Goal: Transaction & Acquisition: Purchase product/service

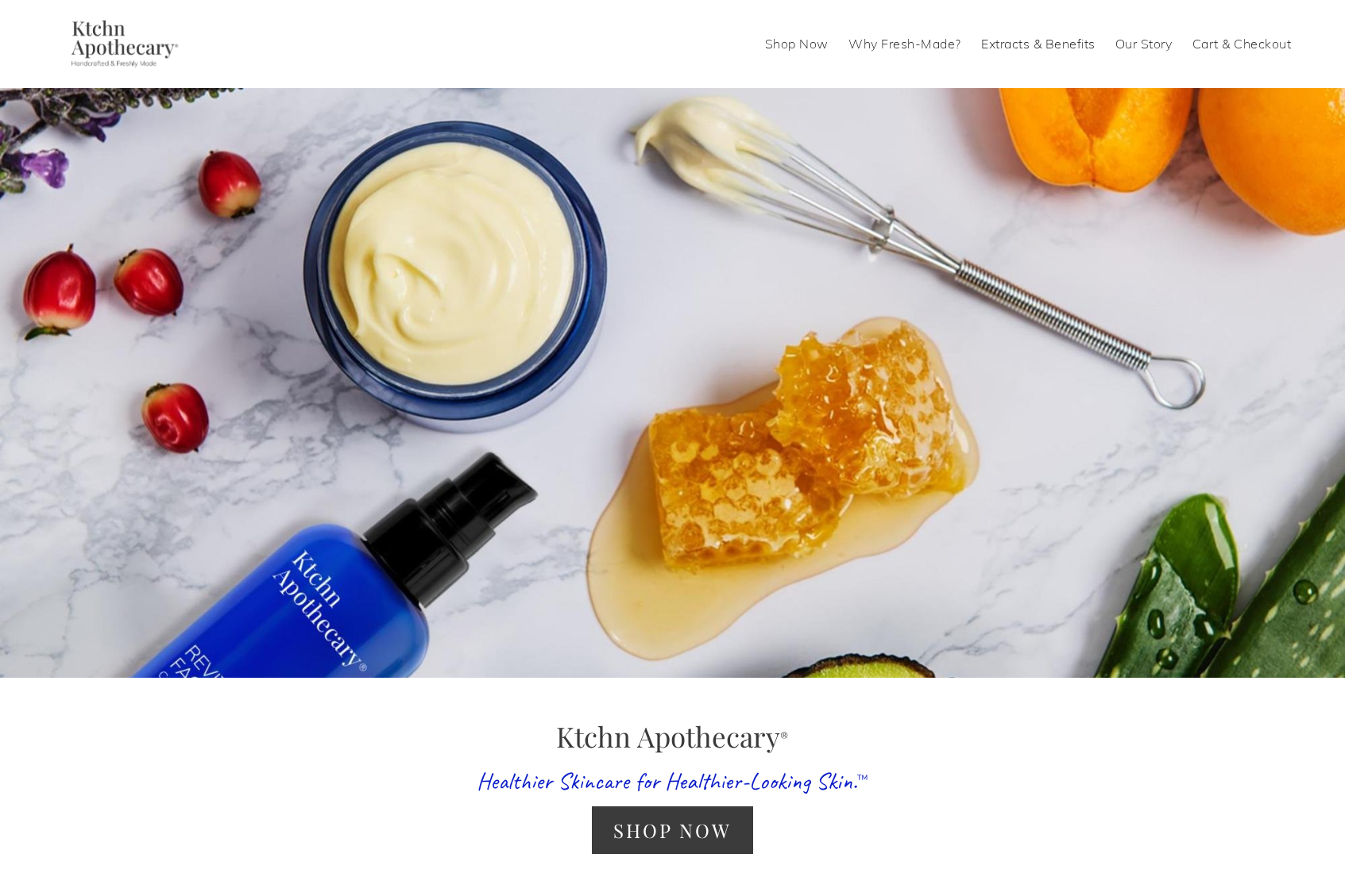
click at [816, 43] on link "Shop Now" at bounding box center [796, 44] width 64 height 25
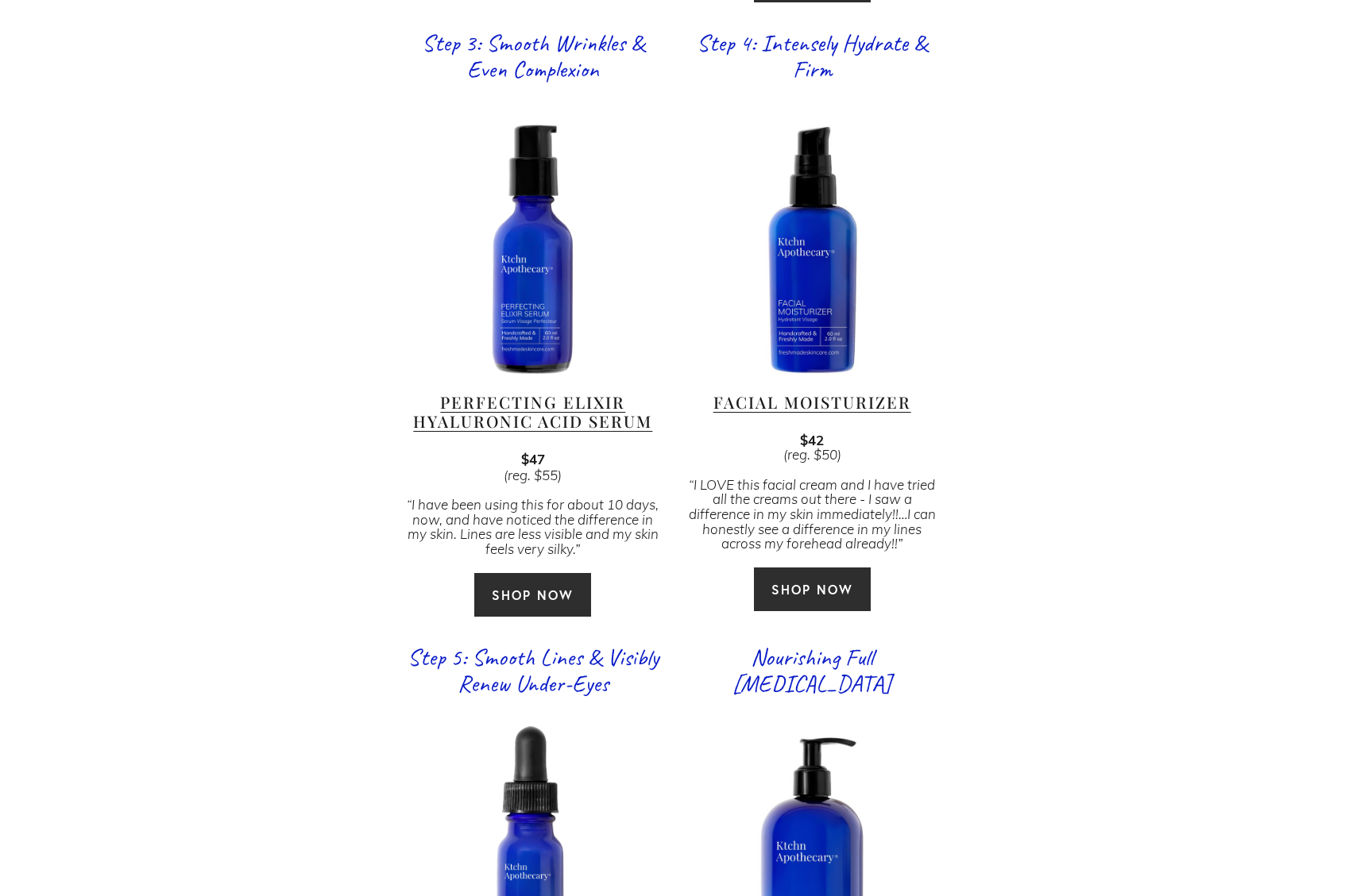
scroll to position [2143, 0]
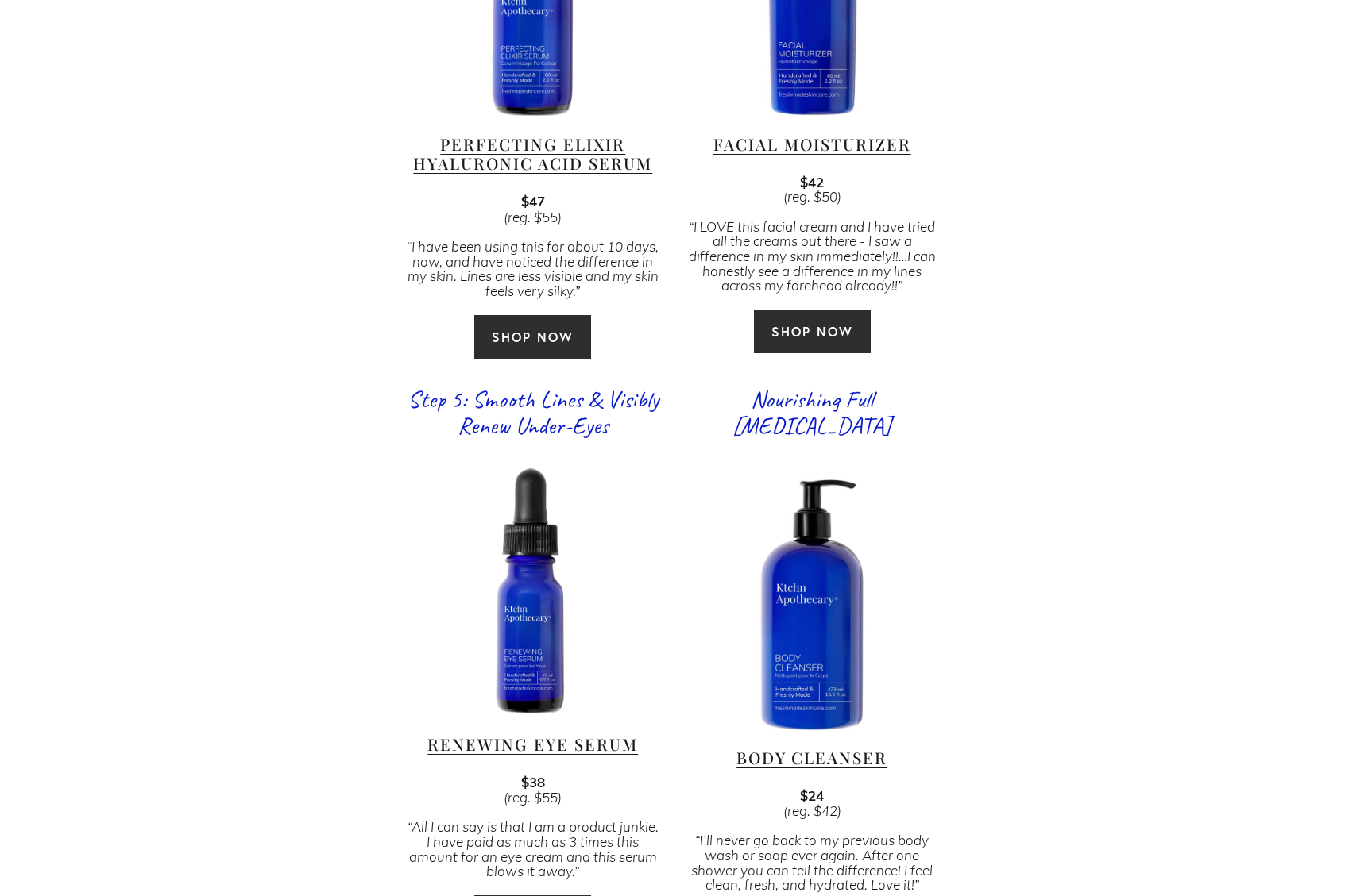
click at [826, 309] on link "SHOP NOW" at bounding box center [812, 331] width 118 height 45
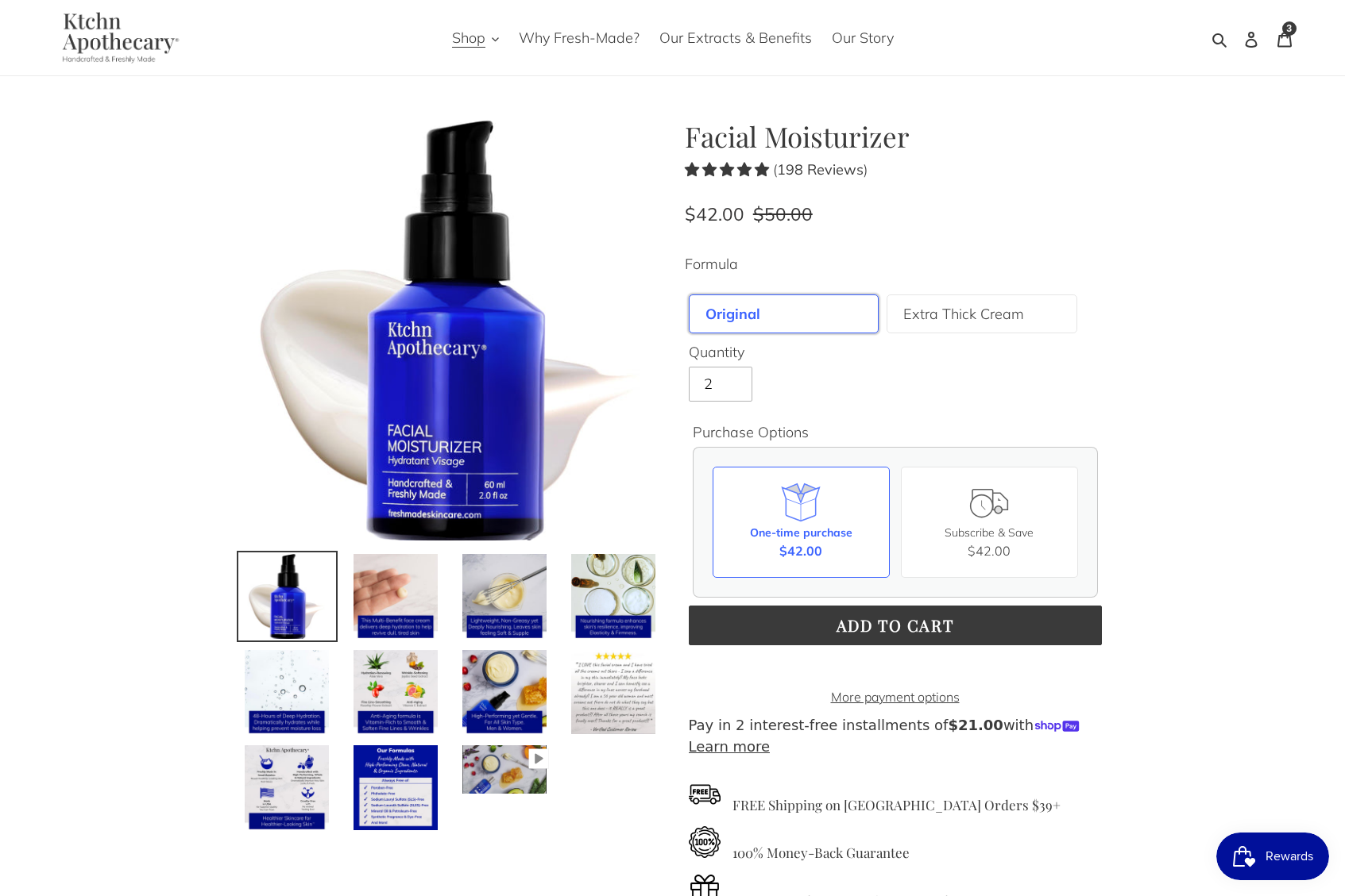
drag, startPoint x: 730, startPoint y: 379, endPoint x: 747, endPoint y: 397, distance: 24.8
type input "2"
click at [730, 379] on input "2" at bounding box center [720, 384] width 64 height 34
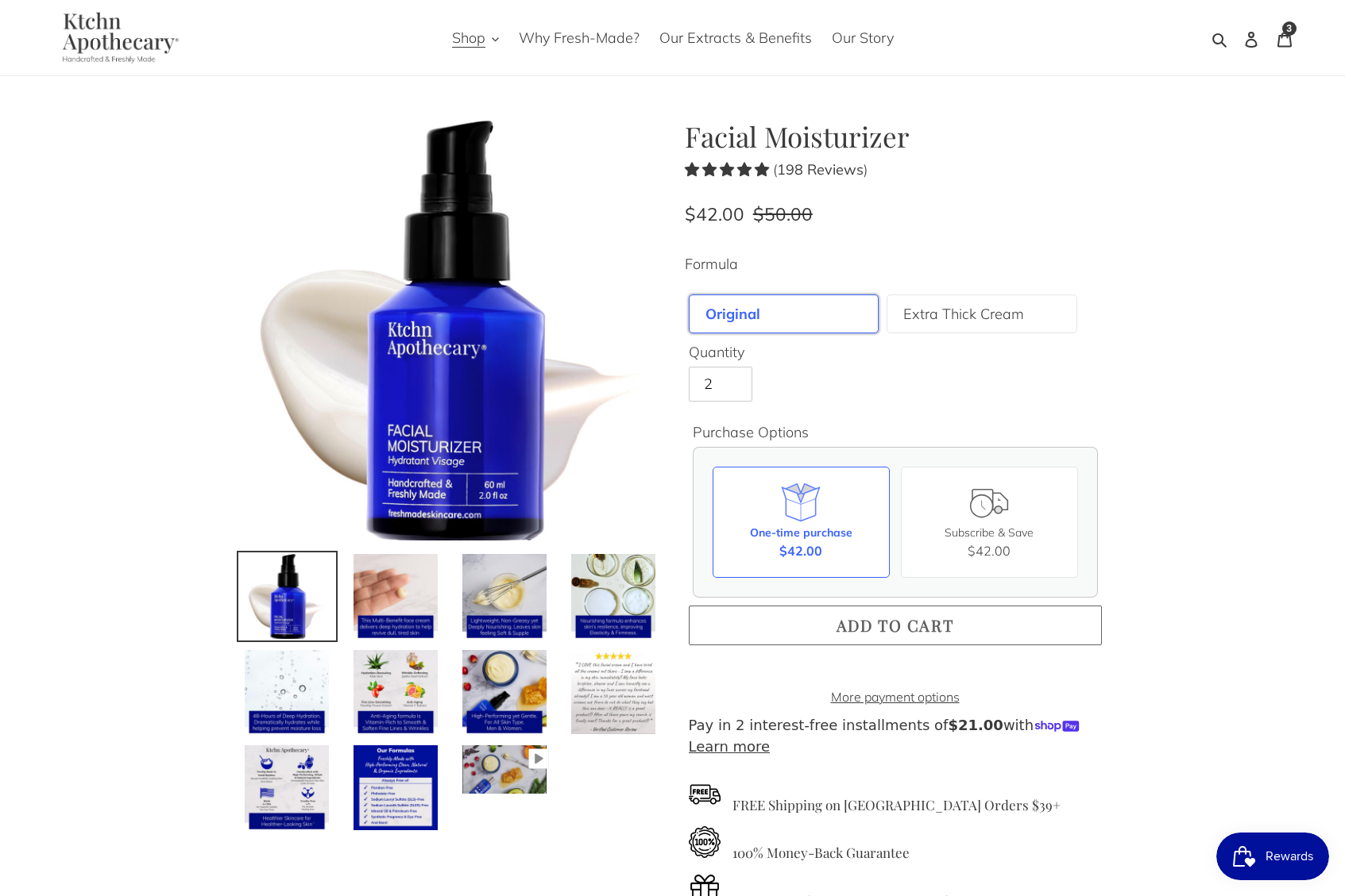
click at [938, 632] on span "Add to cart" at bounding box center [895, 625] width 117 height 22
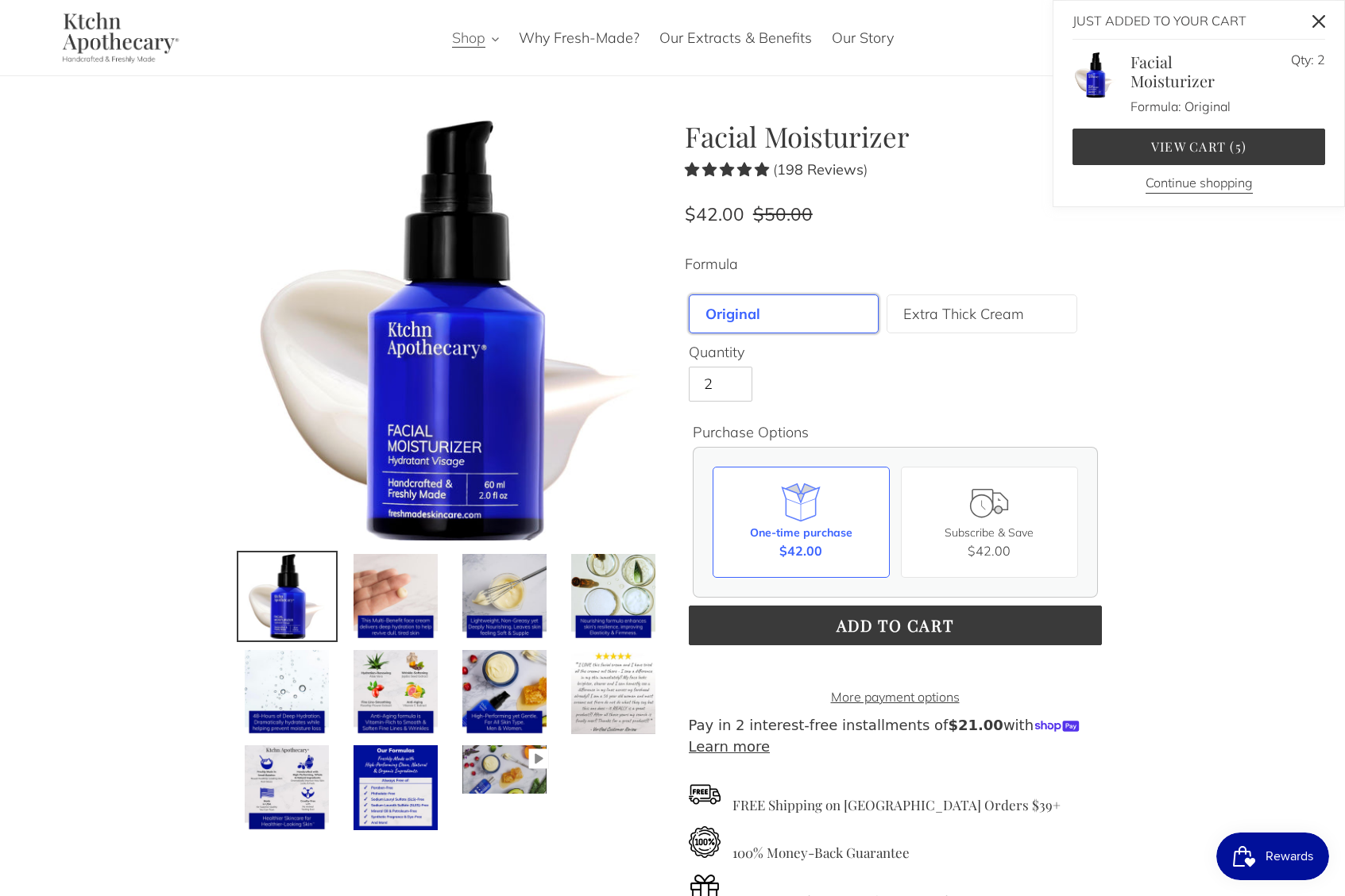
click at [480, 38] on span "Shop" at bounding box center [469, 37] width 34 height 19
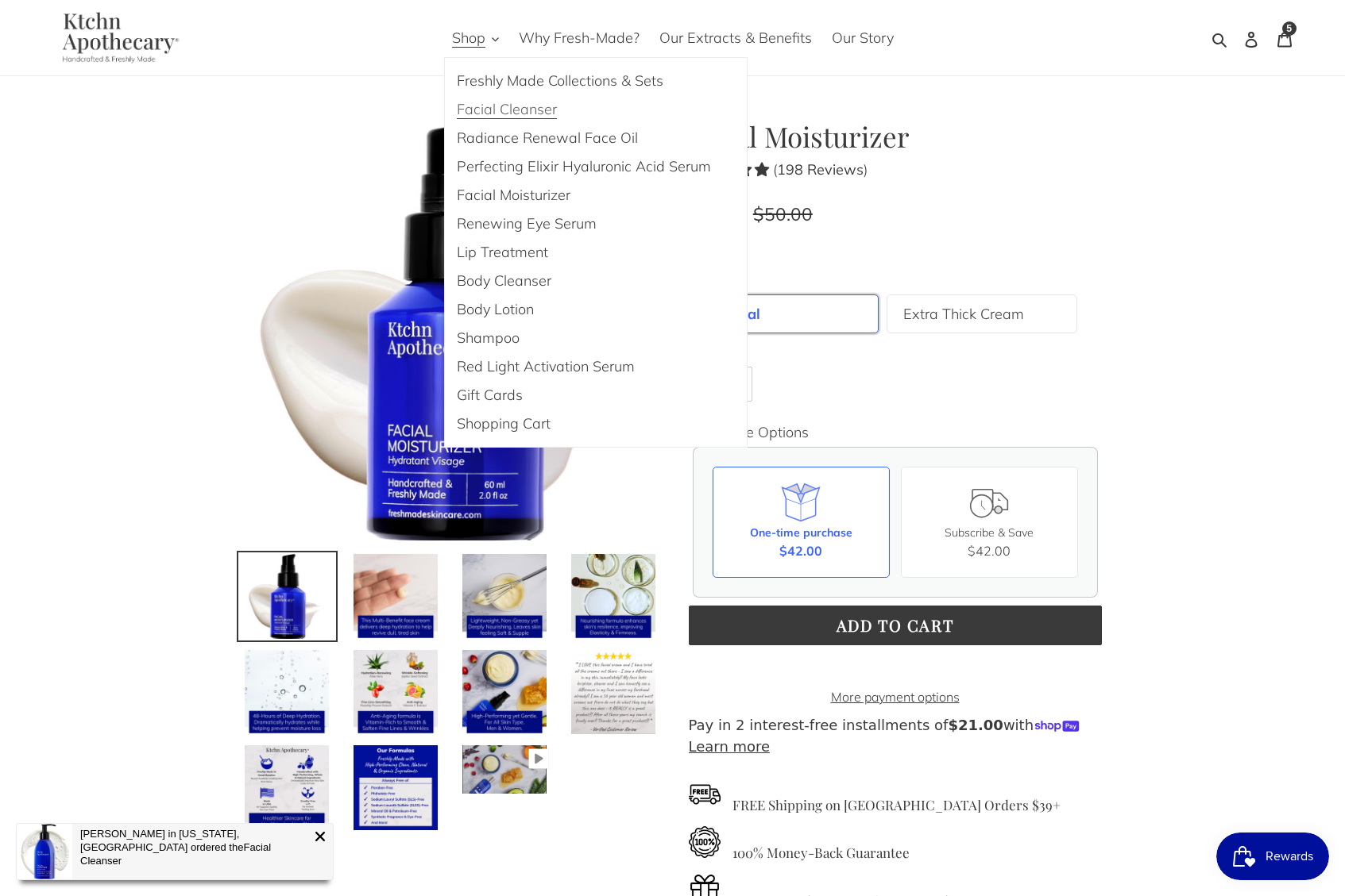
click at [544, 120] on link "Facial Cleanser" at bounding box center [584, 109] width 278 height 28
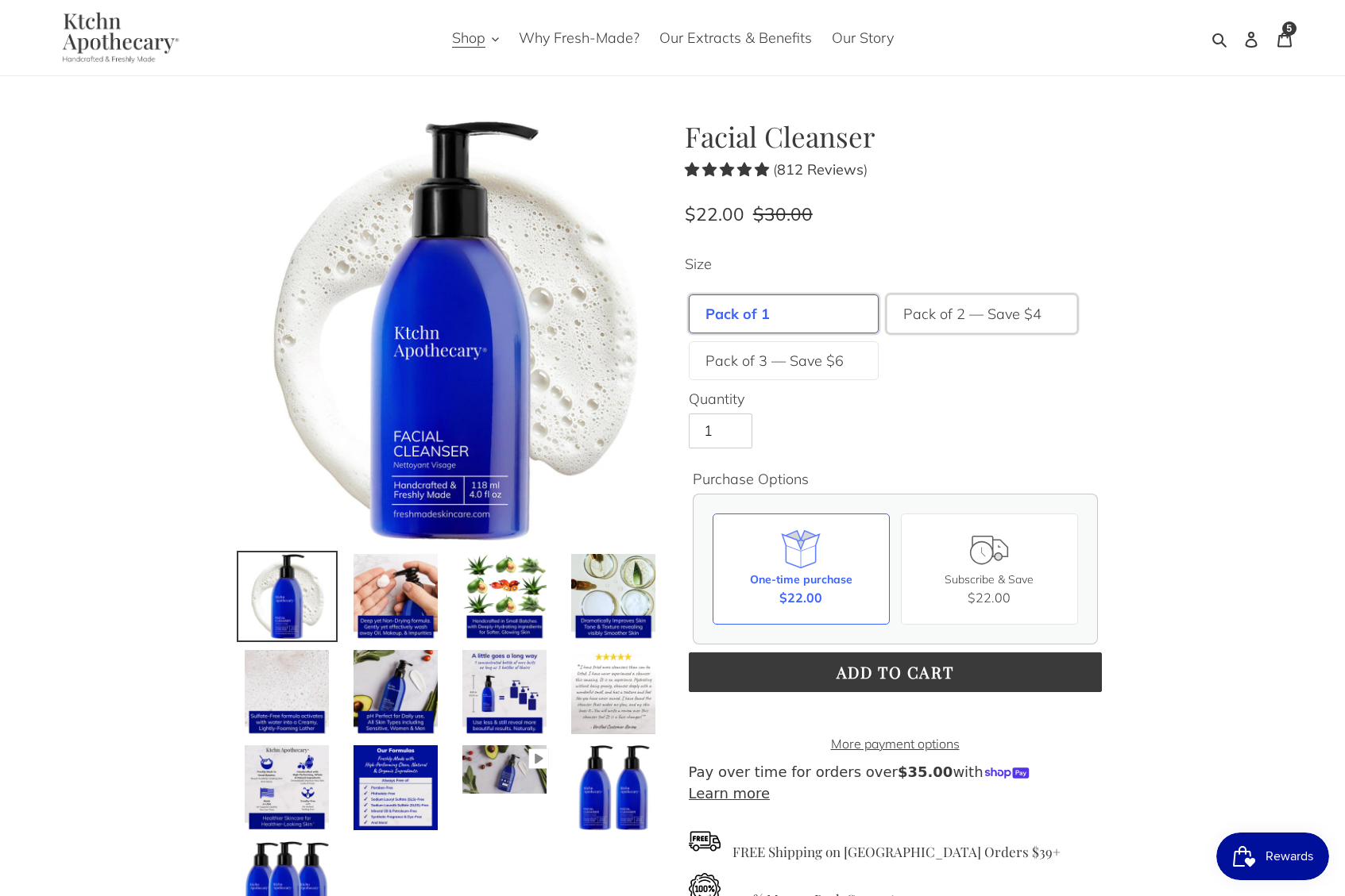
click at [973, 320] on label "Pack of 2 — Save $4" at bounding box center [972, 314] width 138 height 22
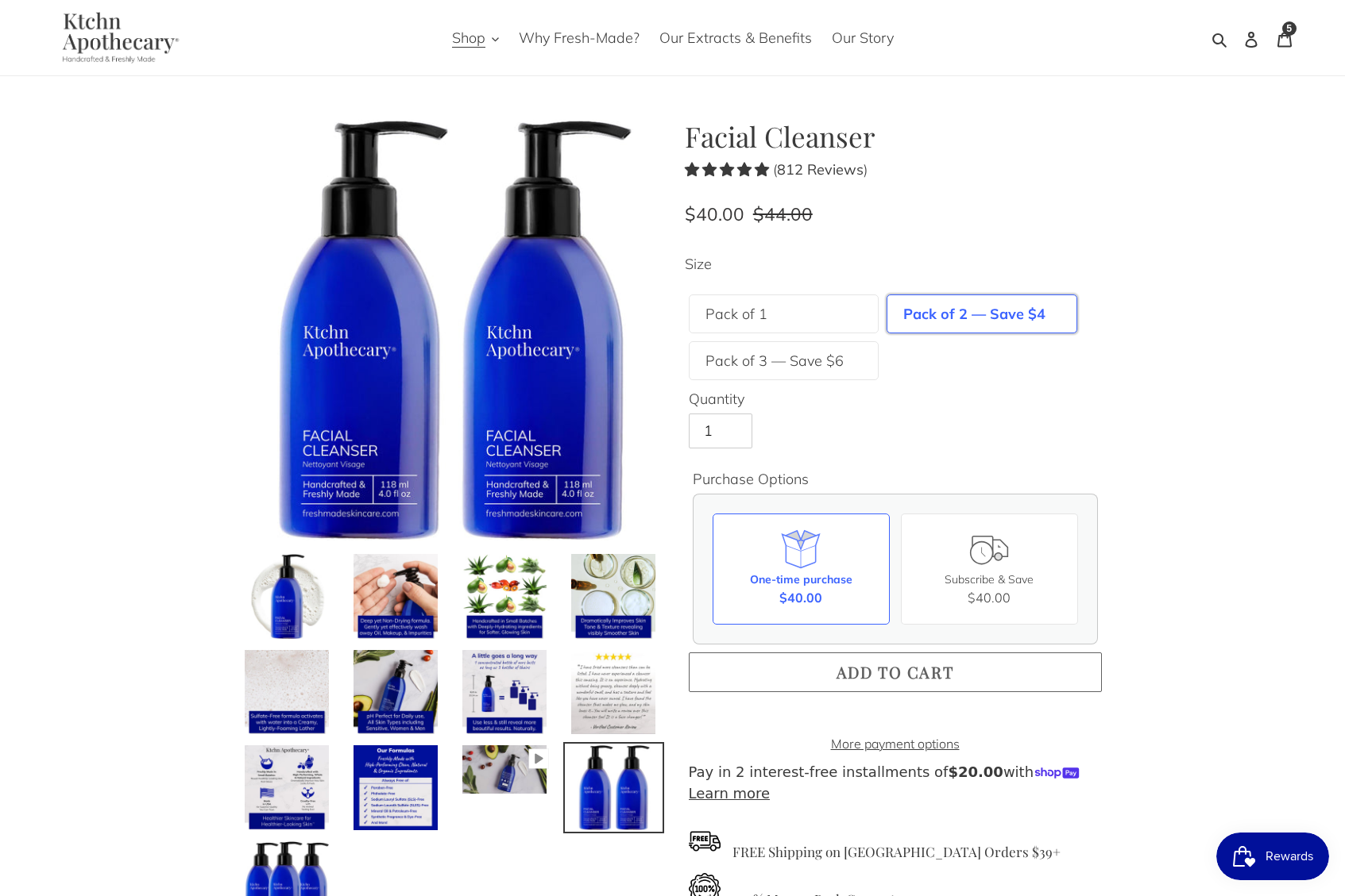
click at [997, 675] on button "Add to cart" at bounding box center [895, 673] width 413 height 40
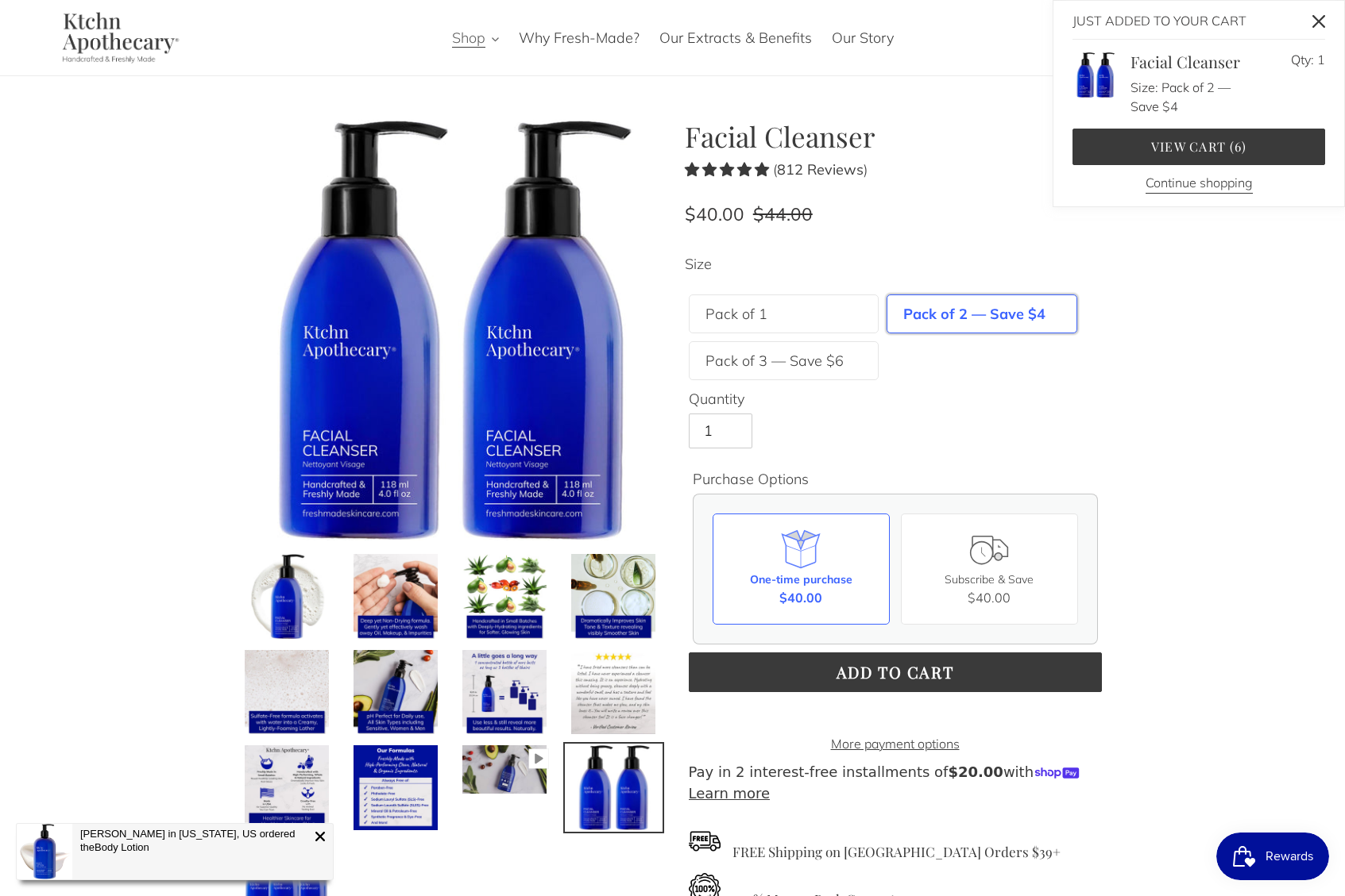
click at [480, 37] on span "Shop" at bounding box center [469, 37] width 34 height 19
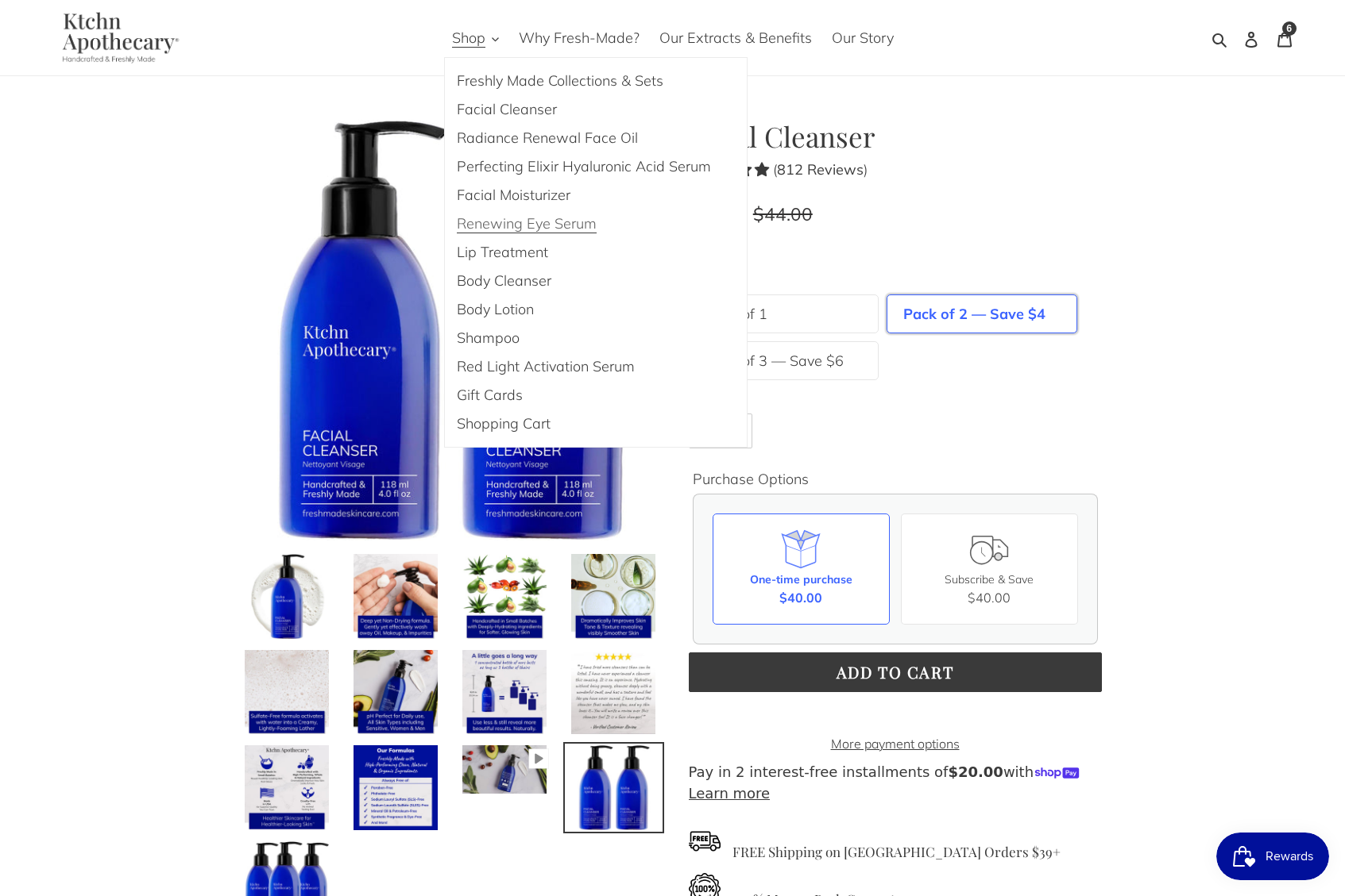
click at [569, 228] on span "Renewing Eye Serum" at bounding box center [527, 223] width 140 height 19
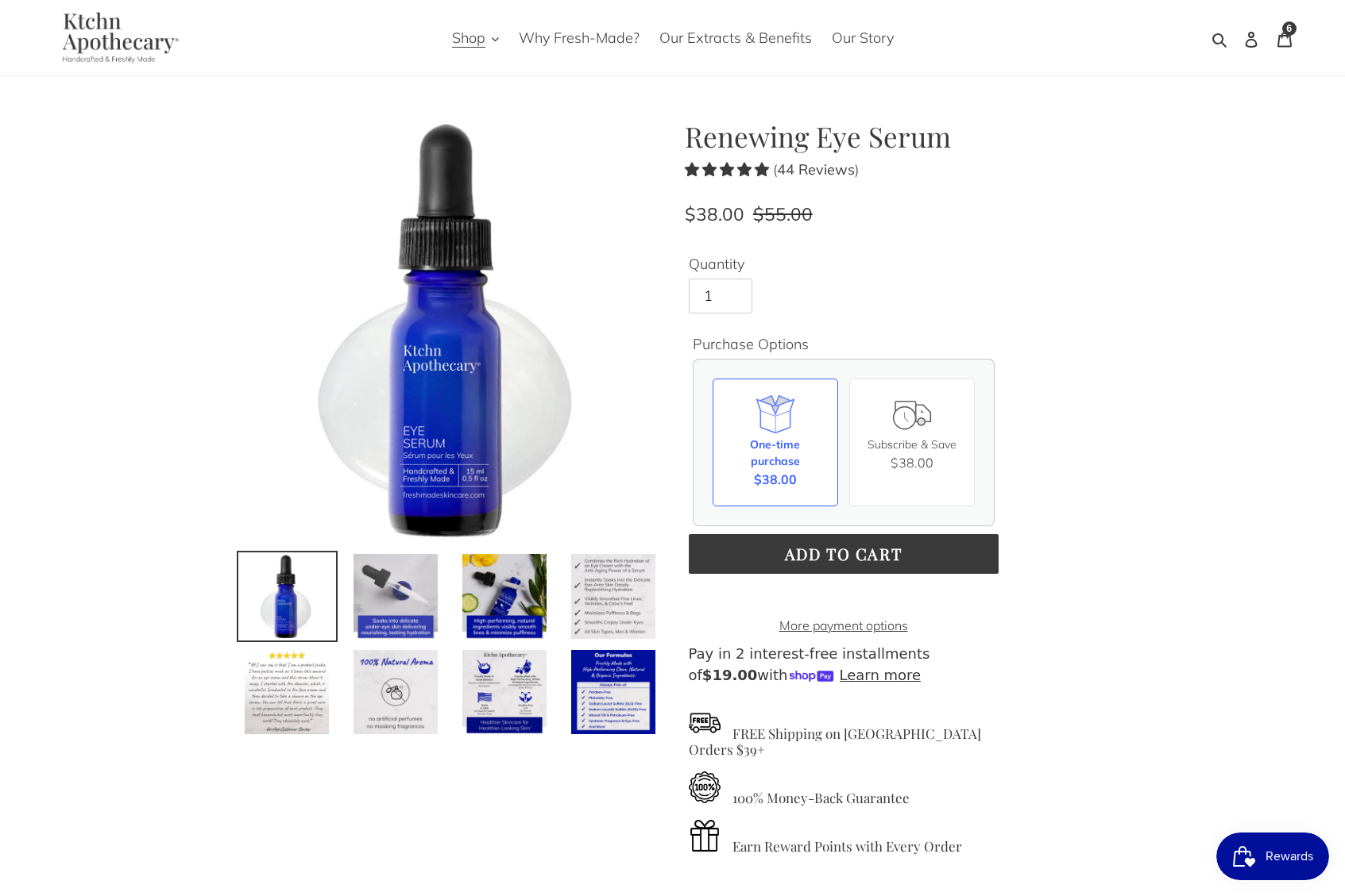
click at [405, 566] on img at bounding box center [395, 596] width 88 height 88
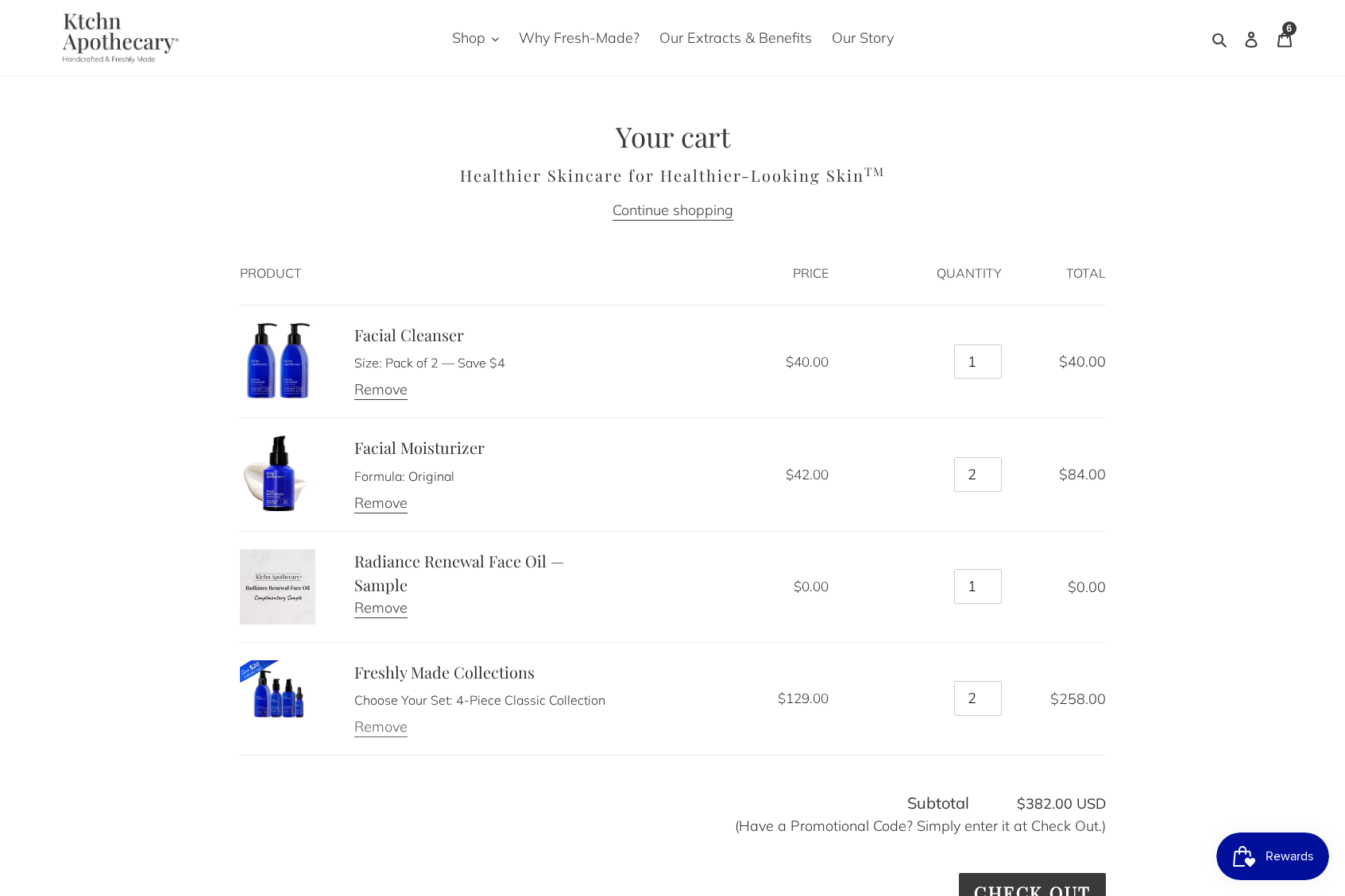
click at [386, 731] on link "Remove" at bounding box center [381, 728] width 54 height 20
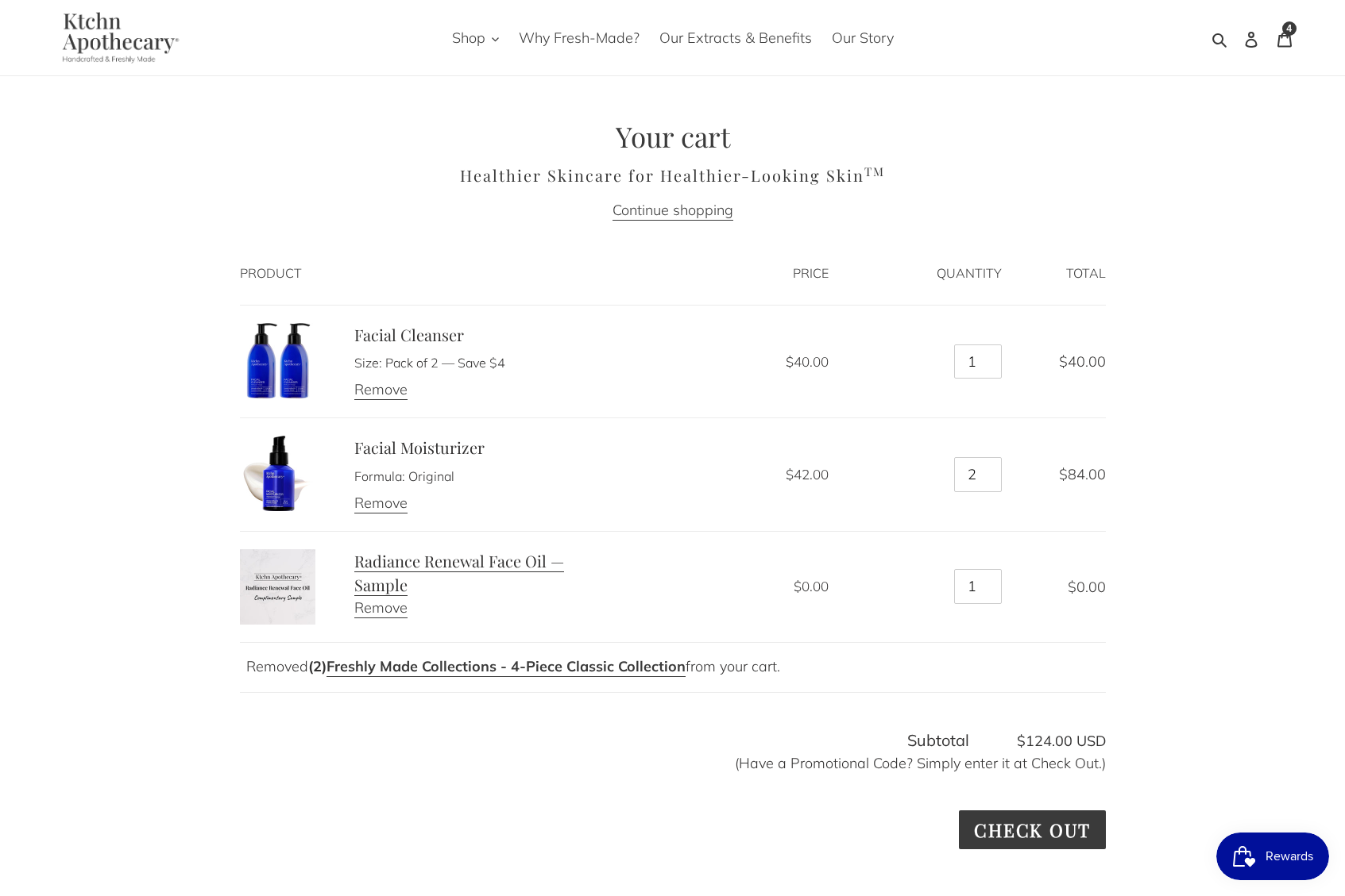
click at [438, 560] on link "Radiance Renewal Face Oil — Sample" at bounding box center [459, 573] width 210 height 46
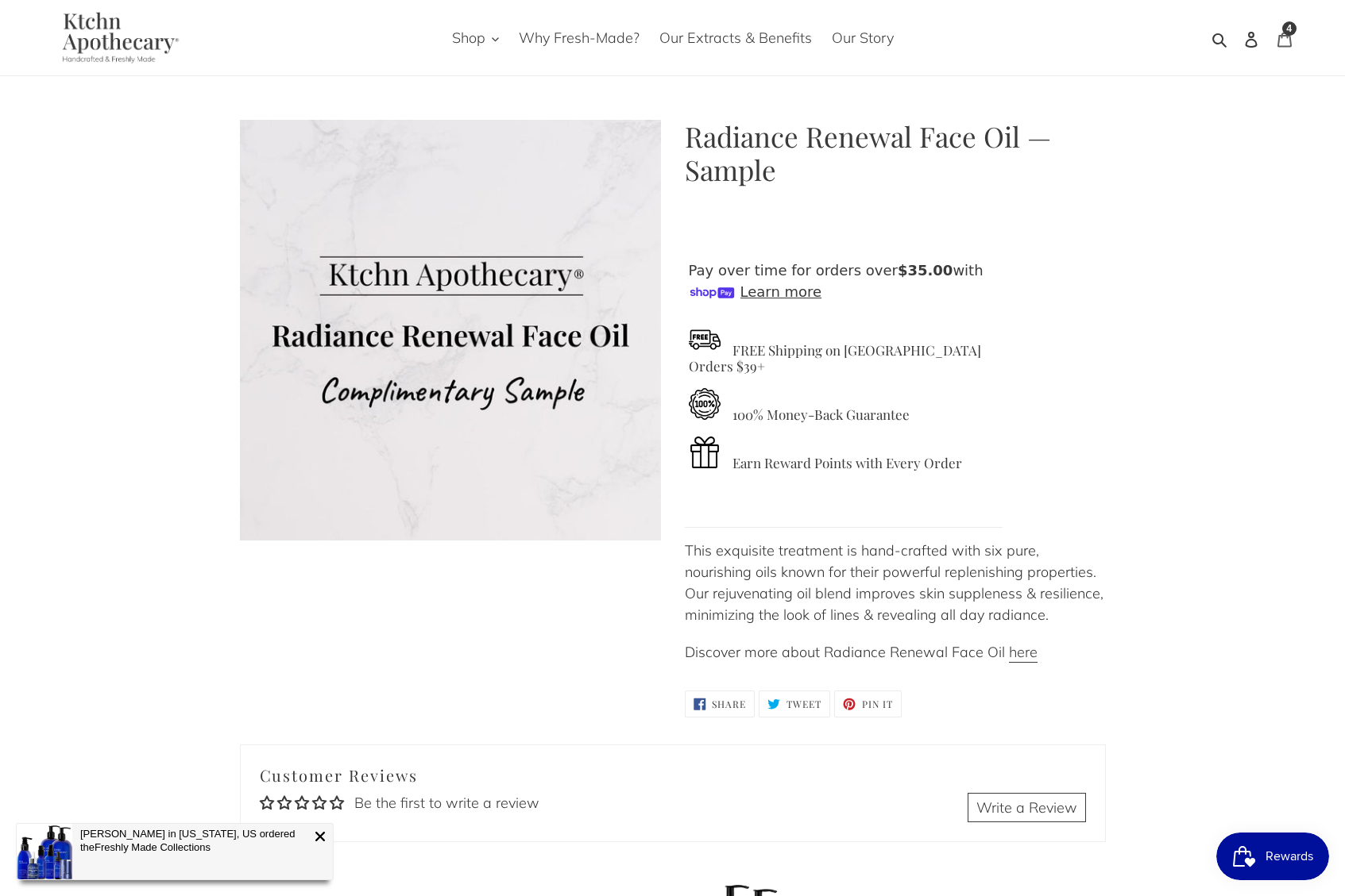
click at [1276, 35] on icon at bounding box center [1283, 39] width 15 height 15
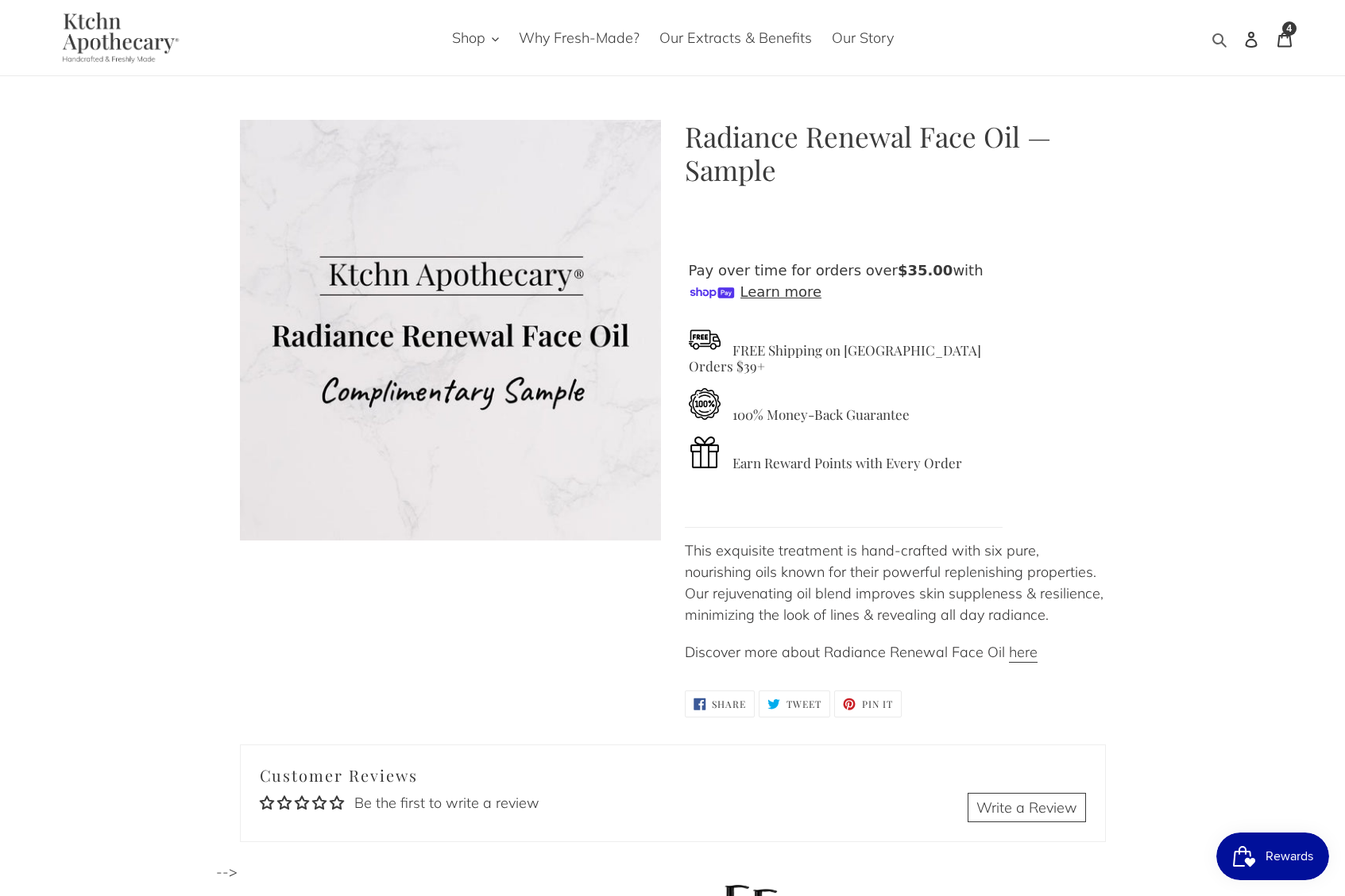
click at [1214, 47] on icon "button" at bounding box center [1219, 39] width 15 height 15
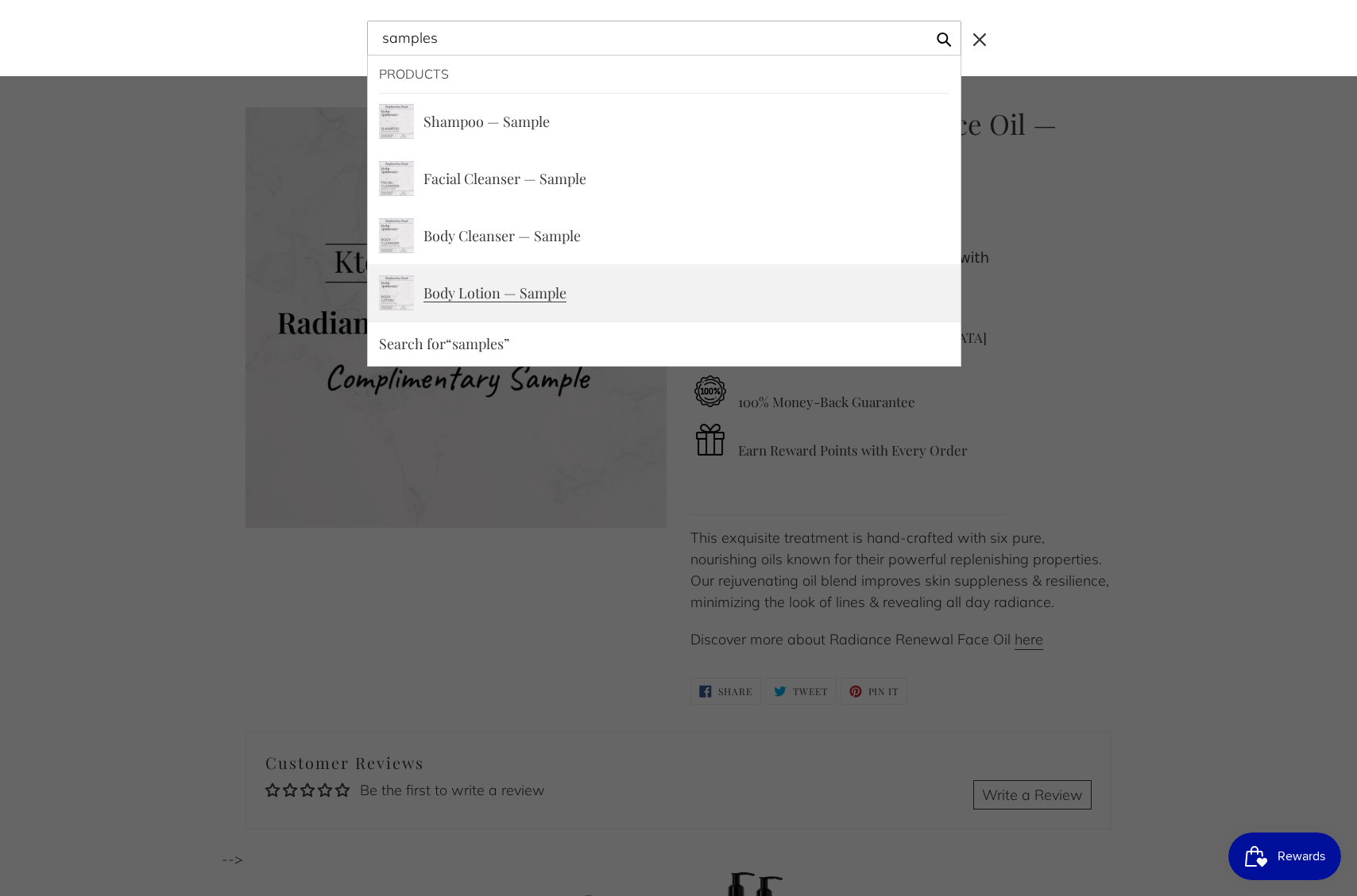
type input "samples"
click at [502, 294] on span "Body Lotion — Sample" at bounding box center [494, 294] width 143 height 18
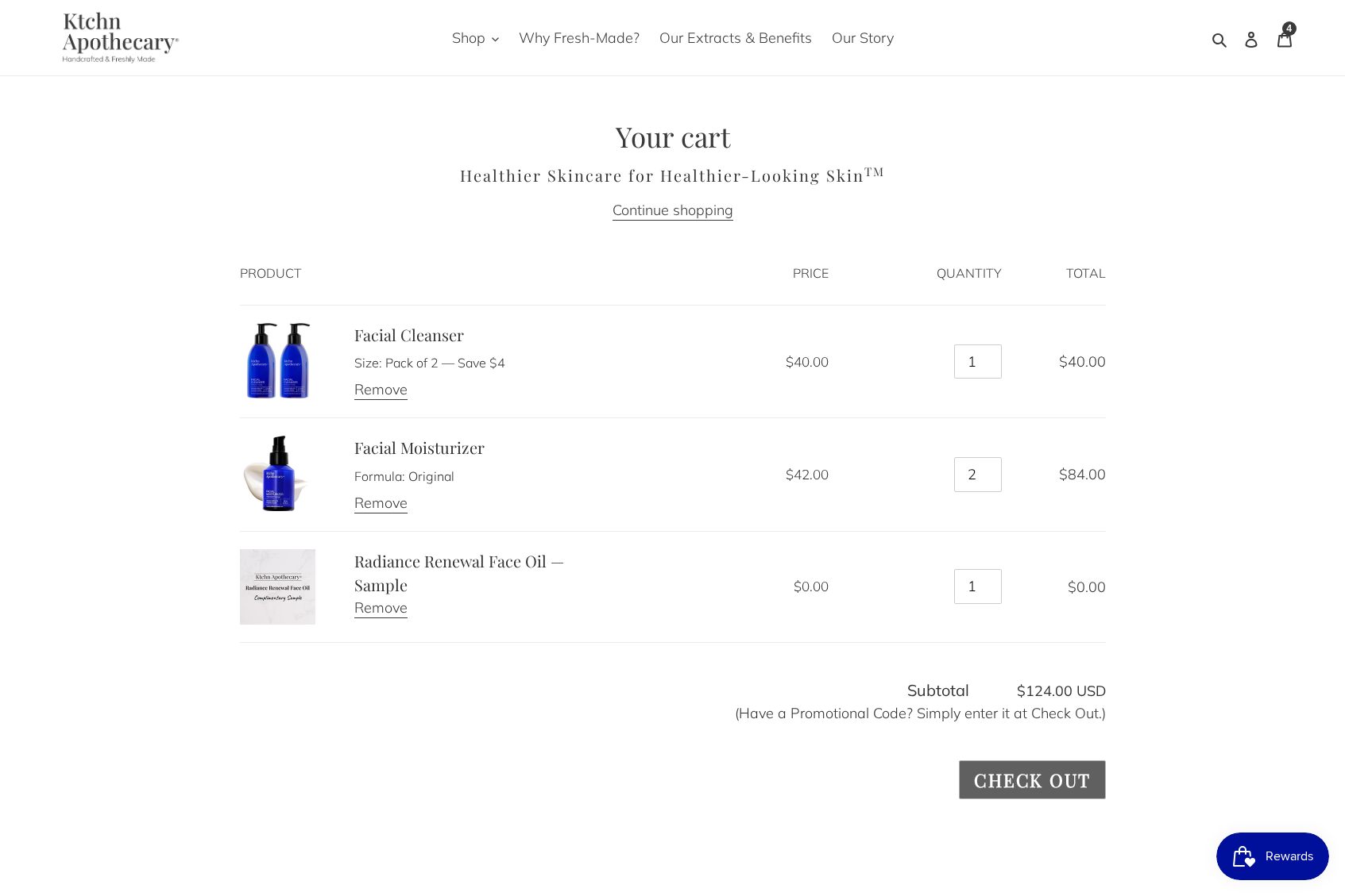
click at [1047, 793] on input "Check out" at bounding box center [1032, 780] width 146 height 39
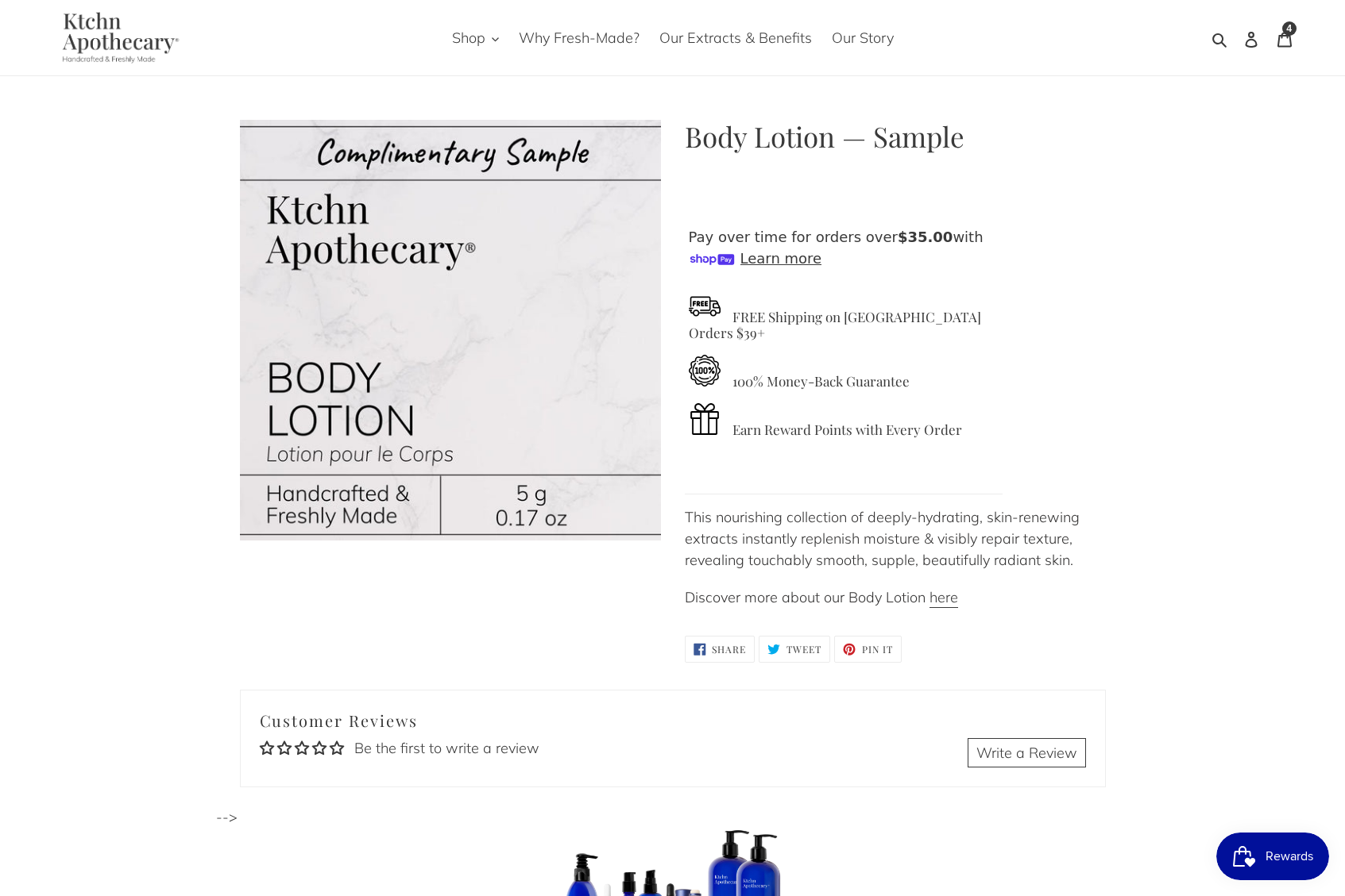
click at [706, 304] on img at bounding box center [704, 306] width 32 height 32
click at [762, 325] on h4 "FREE Shipping on [GEOGRAPHIC_DATA] Orders $39+" at bounding box center [843, 316] width 310 height 51
click at [591, 300] on img at bounding box center [450, 330] width 421 height 421
click at [817, 320] on h4 "FREE Shipping on [GEOGRAPHIC_DATA] Orders $39+" at bounding box center [843, 316] width 310 height 51
click at [847, 369] on h4 "100% Money-Back Guarantee" at bounding box center [843, 372] width 310 height 34
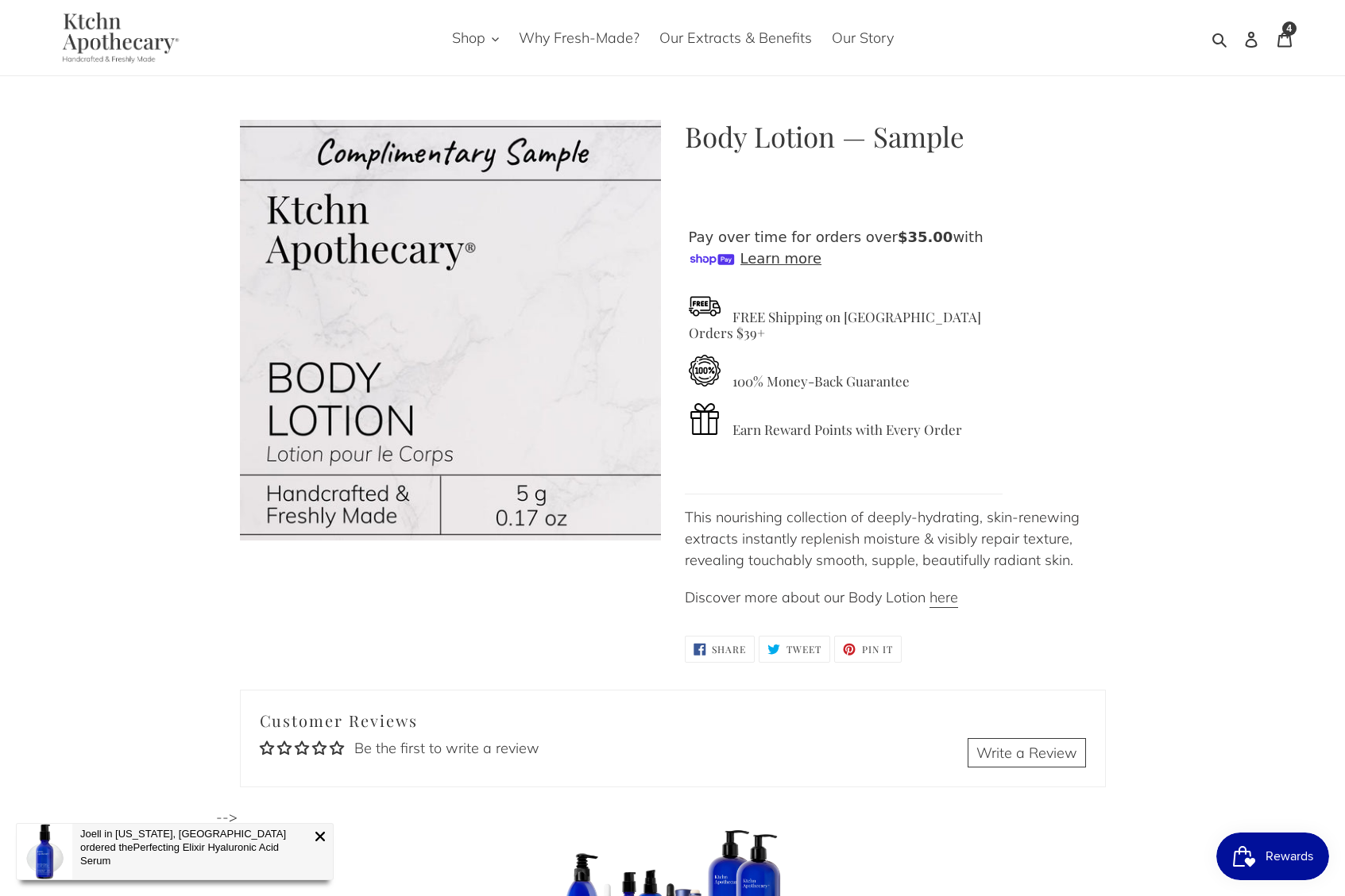
click at [916, 428] on div "x Save Time No need to place reorders. Let subscribe and save do it for you Nev…" at bounding box center [844, 339] width 318 height 225
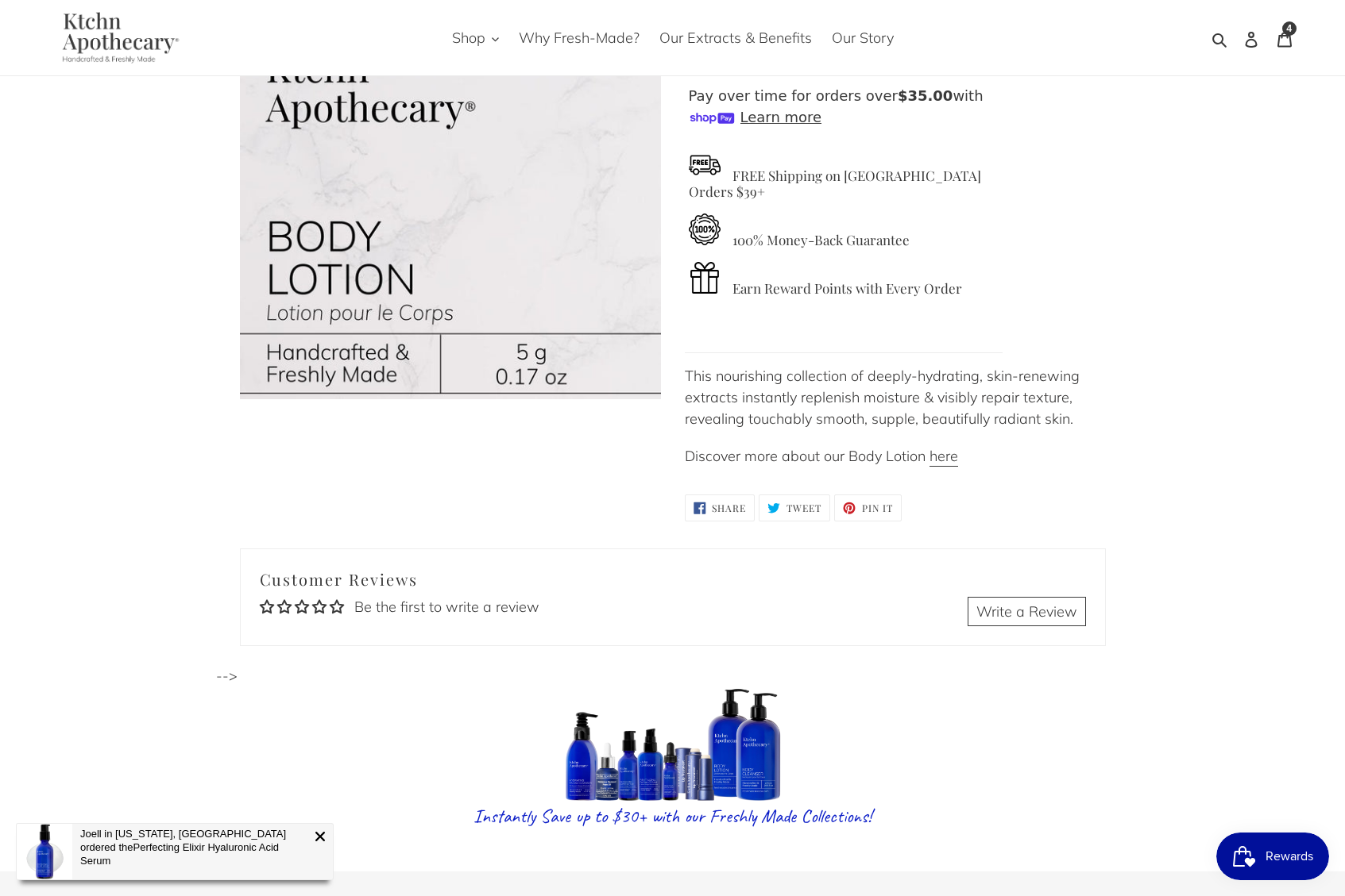
scroll to position [143, 0]
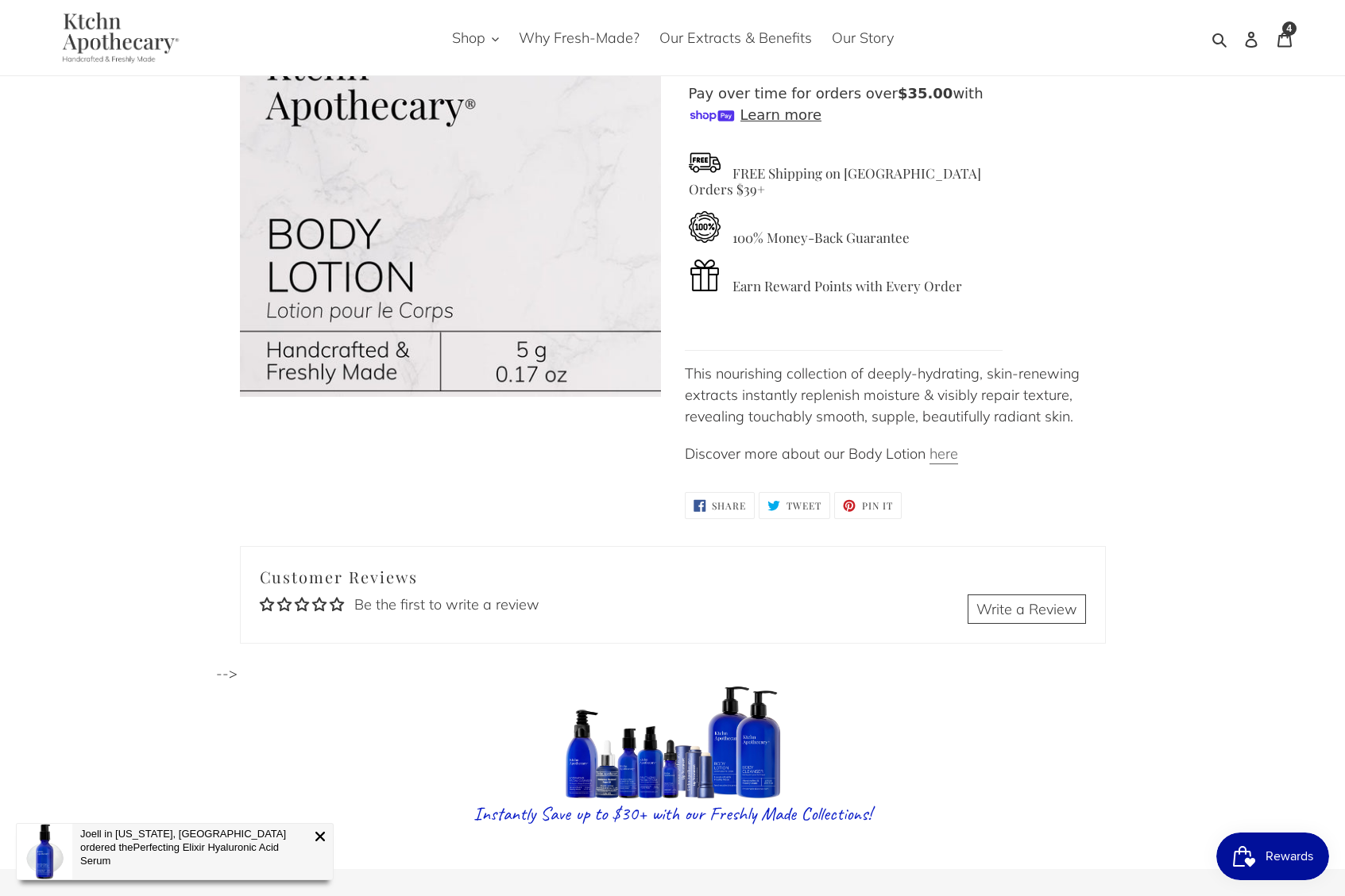
drag, startPoint x: 945, startPoint y: 438, endPoint x: 961, endPoint y: 447, distance: 18.4
click at [945, 445] on link "here" at bounding box center [943, 455] width 28 height 20
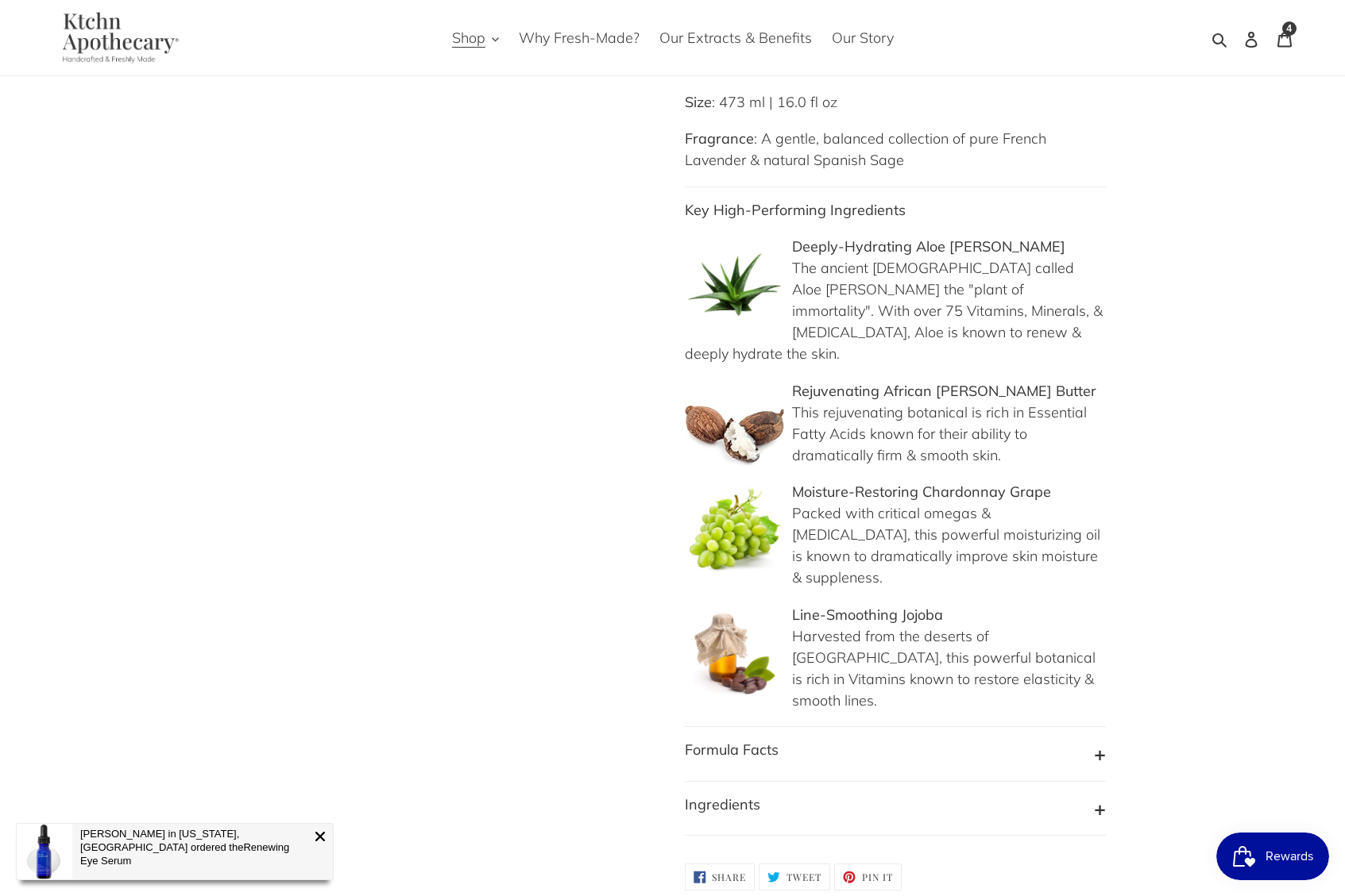
scroll to position [1287, 0]
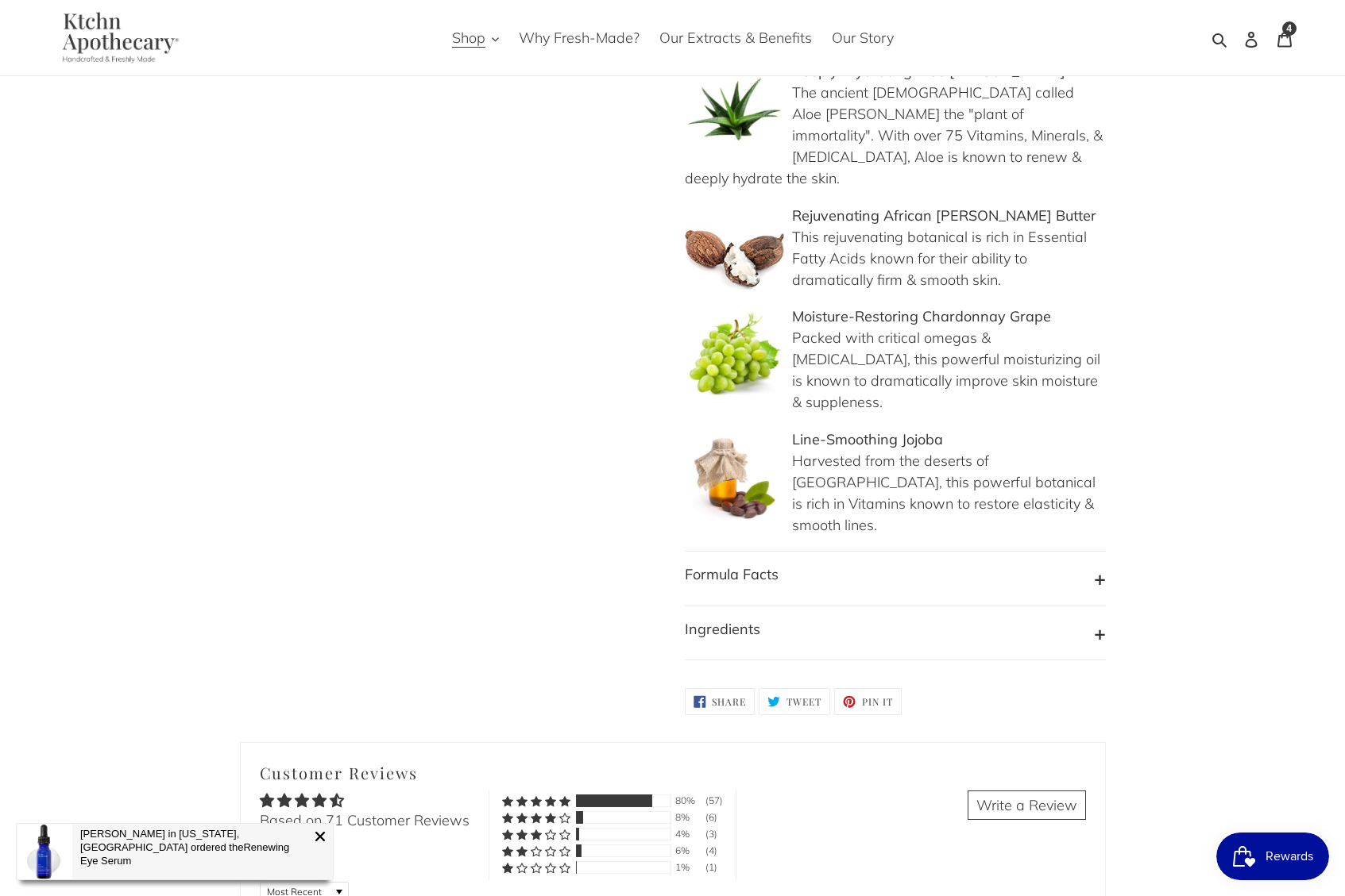
click at [1053, 564] on button "Formula Facts" at bounding box center [895, 578] width 421 height 30
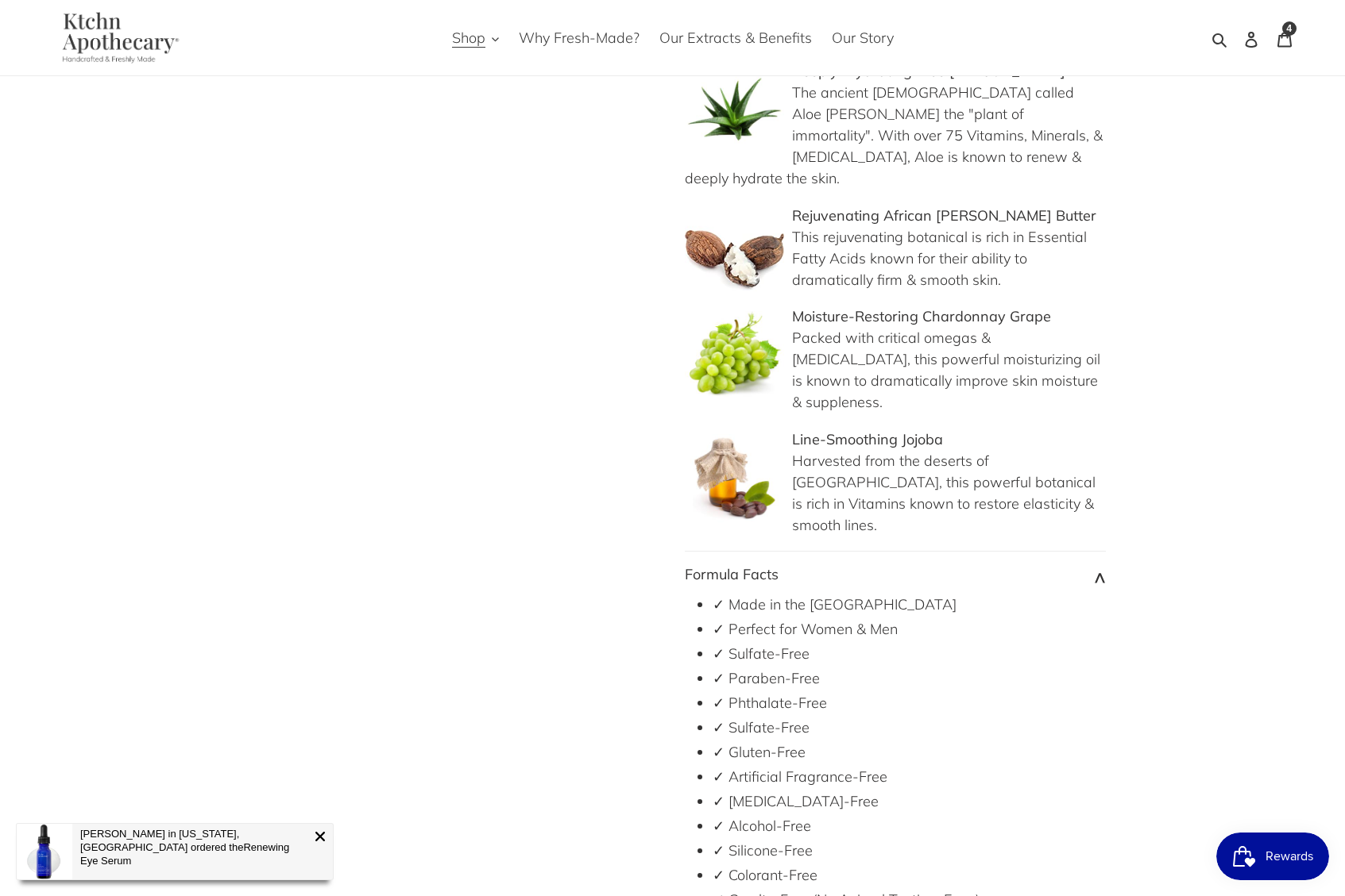
click at [1053, 564] on button "Formula Facts" at bounding box center [895, 578] width 421 height 30
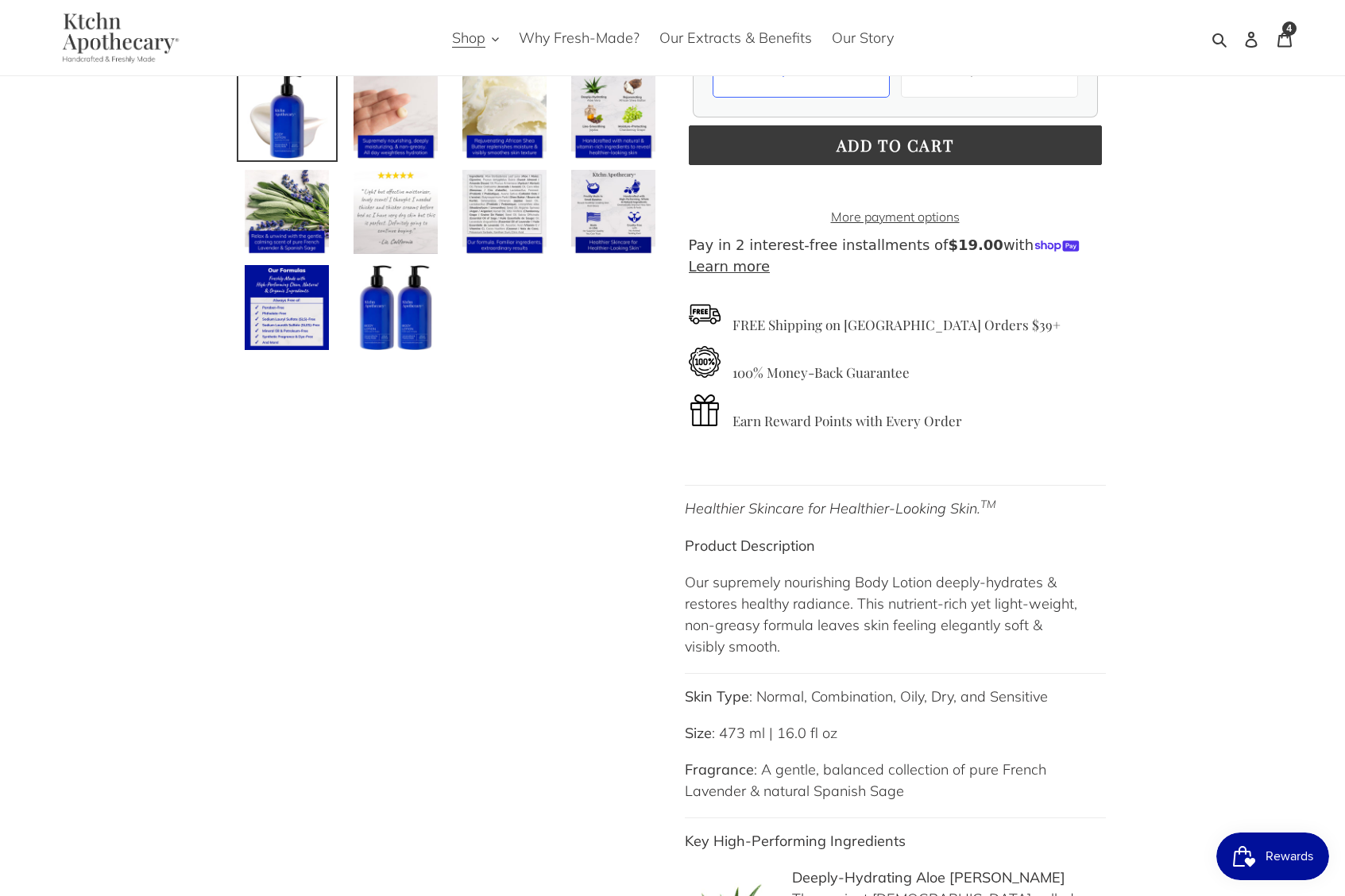
scroll to position [0, 0]
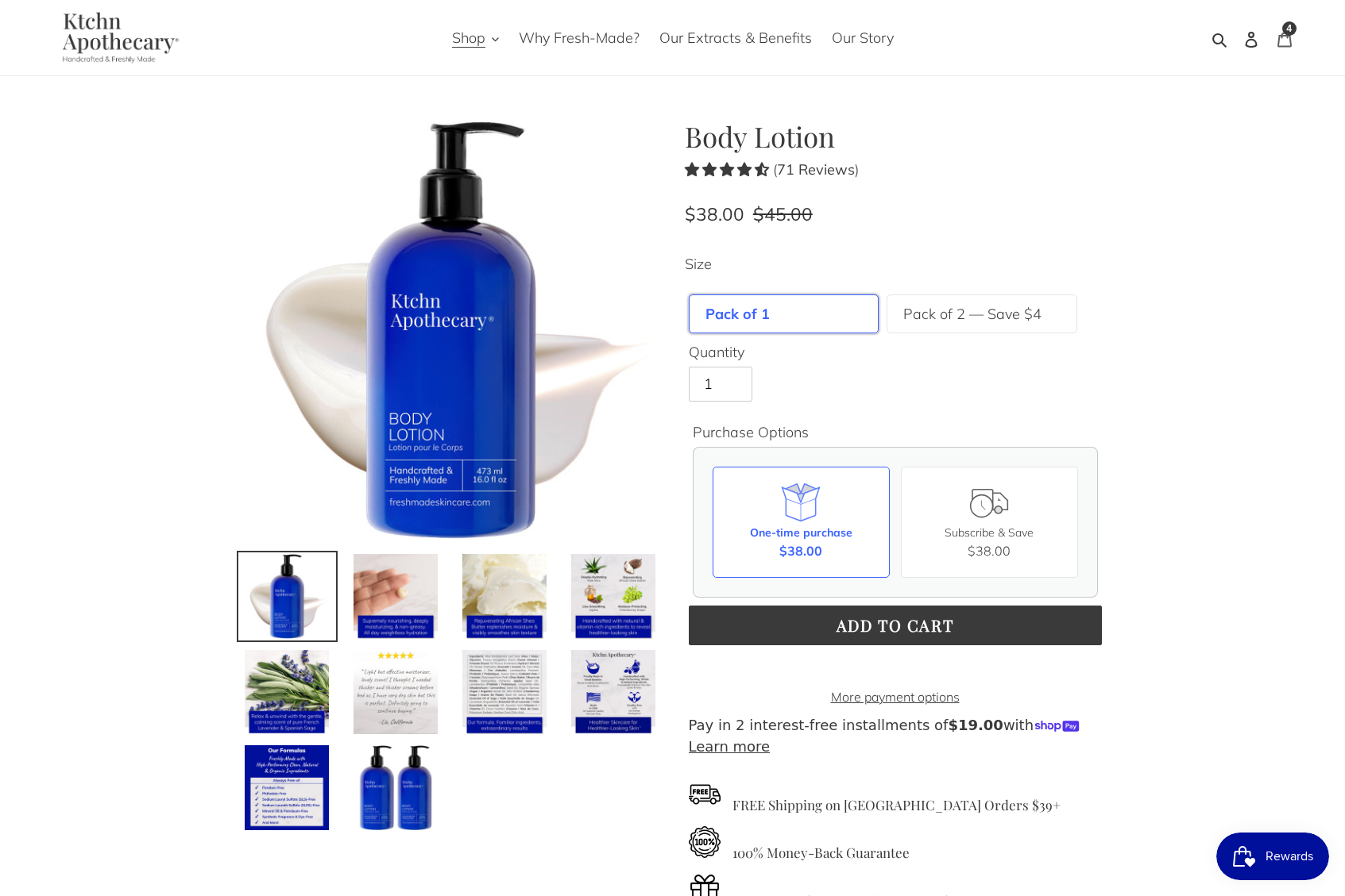
click at [1286, 34] on div "4 items" at bounding box center [1290, 29] width 15 height 15
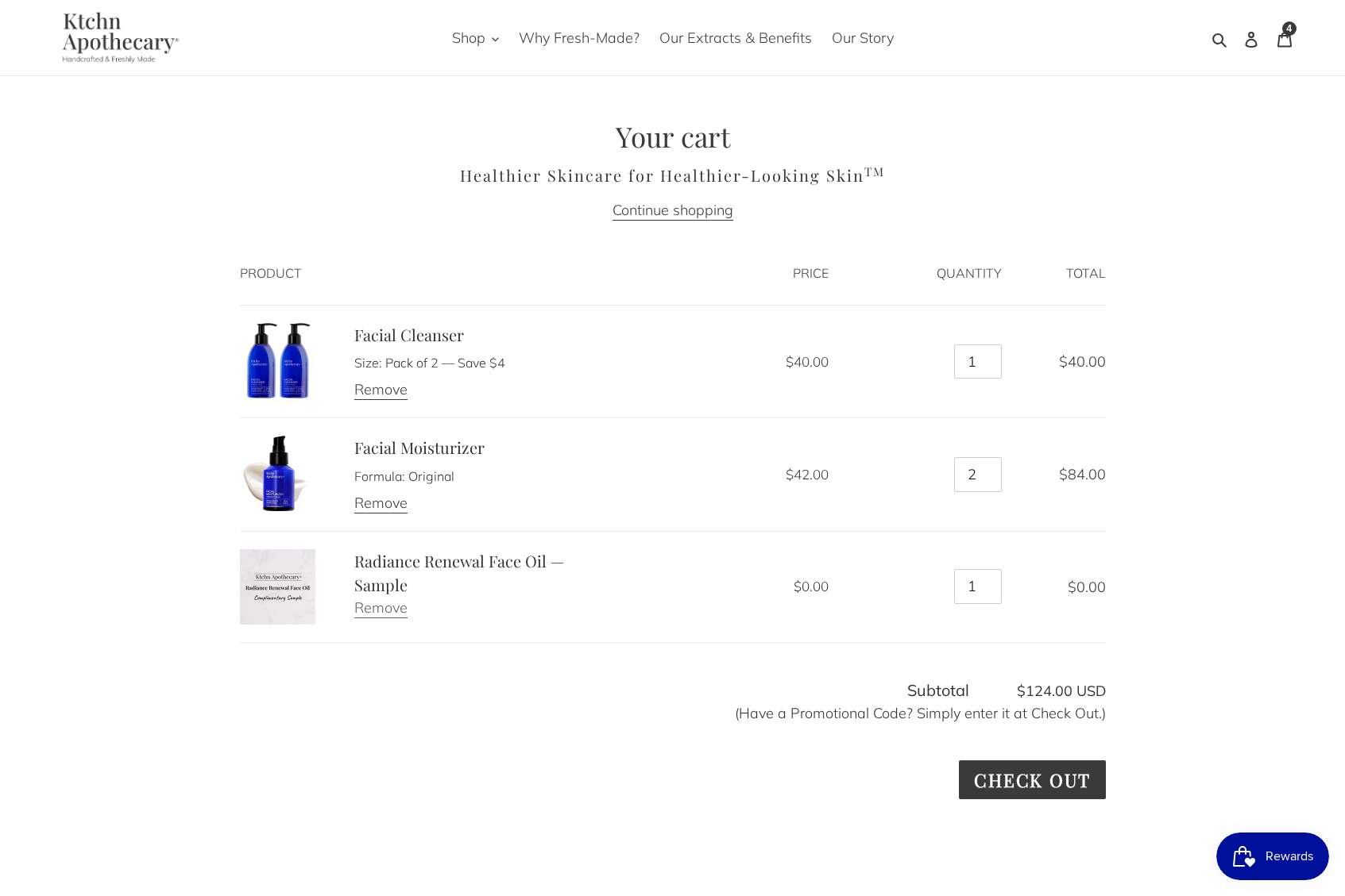
click at [404, 610] on link "Remove" at bounding box center [381, 608] width 54 height 20
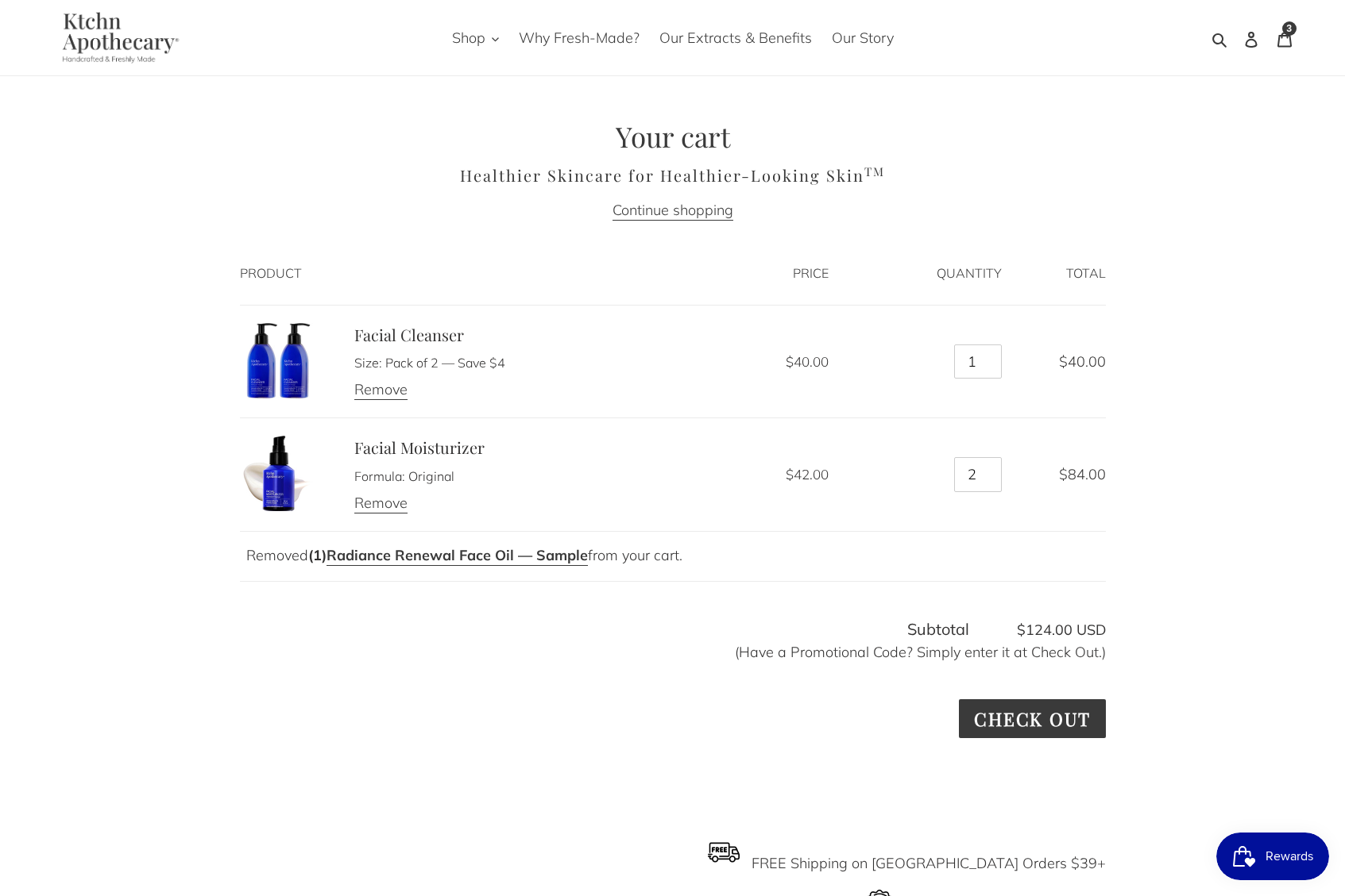
click at [1117, 561] on div "Your cart Healthier Skincare for Healthier-Looking Skin TM Continue shopping Pr…" at bounding box center [673, 590] width 954 height 940
click at [1053, 715] on input "Check out" at bounding box center [1032, 719] width 146 height 39
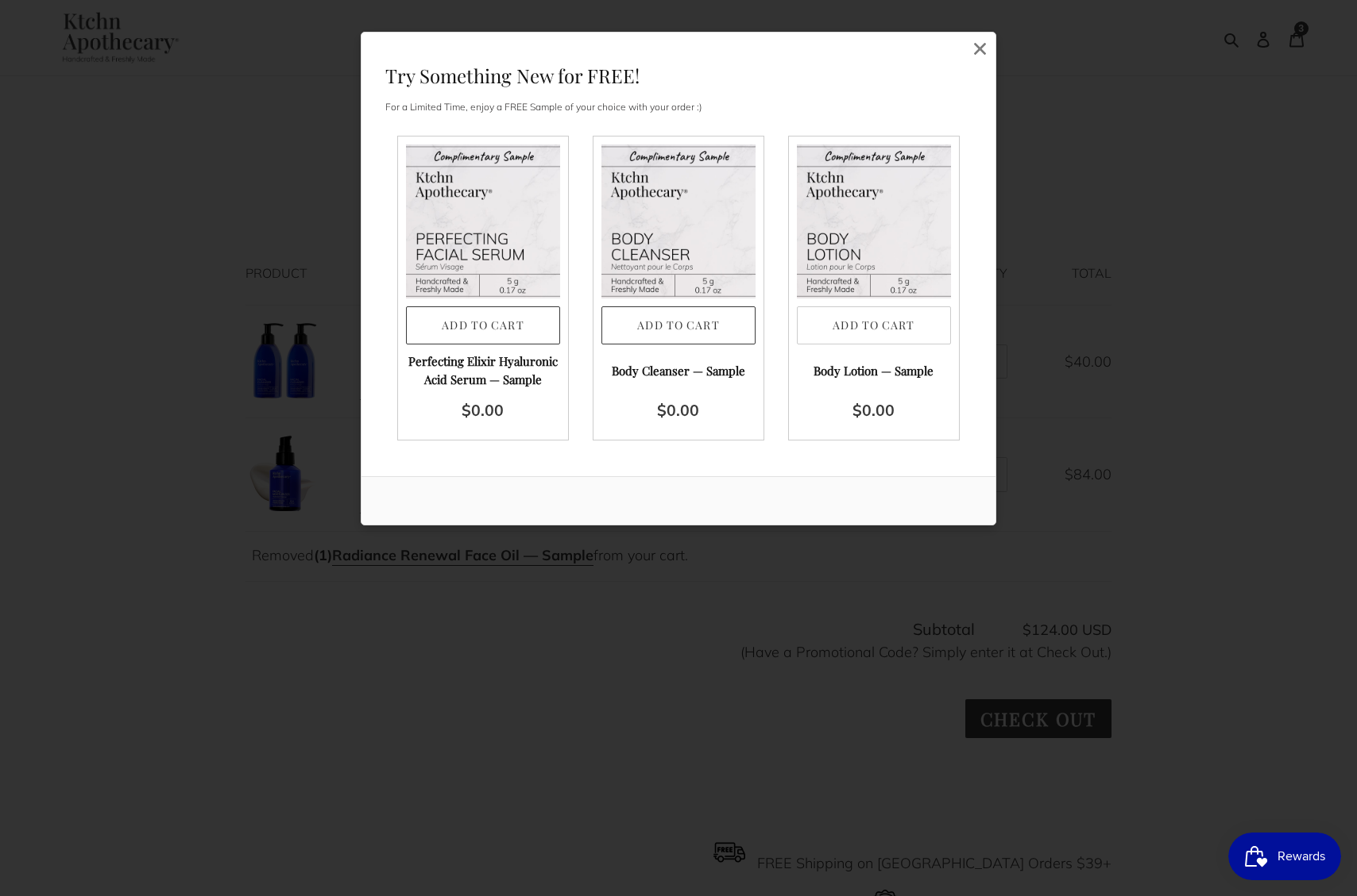
click at [884, 327] on button "Add to Cart" at bounding box center [874, 326] width 154 height 39
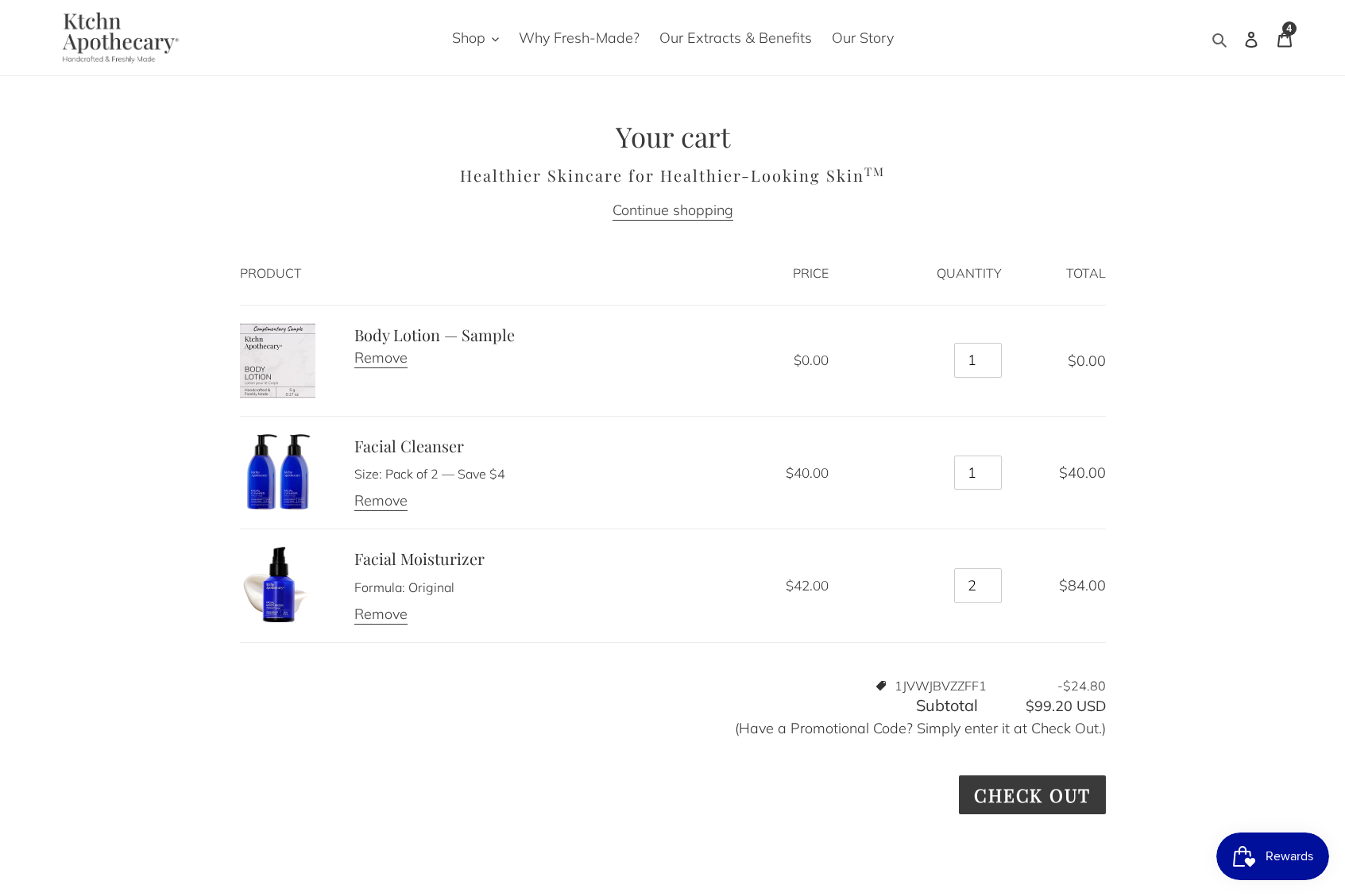
click at [1218, 41] on icon "button" at bounding box center [1219, 39] width 15 height 15
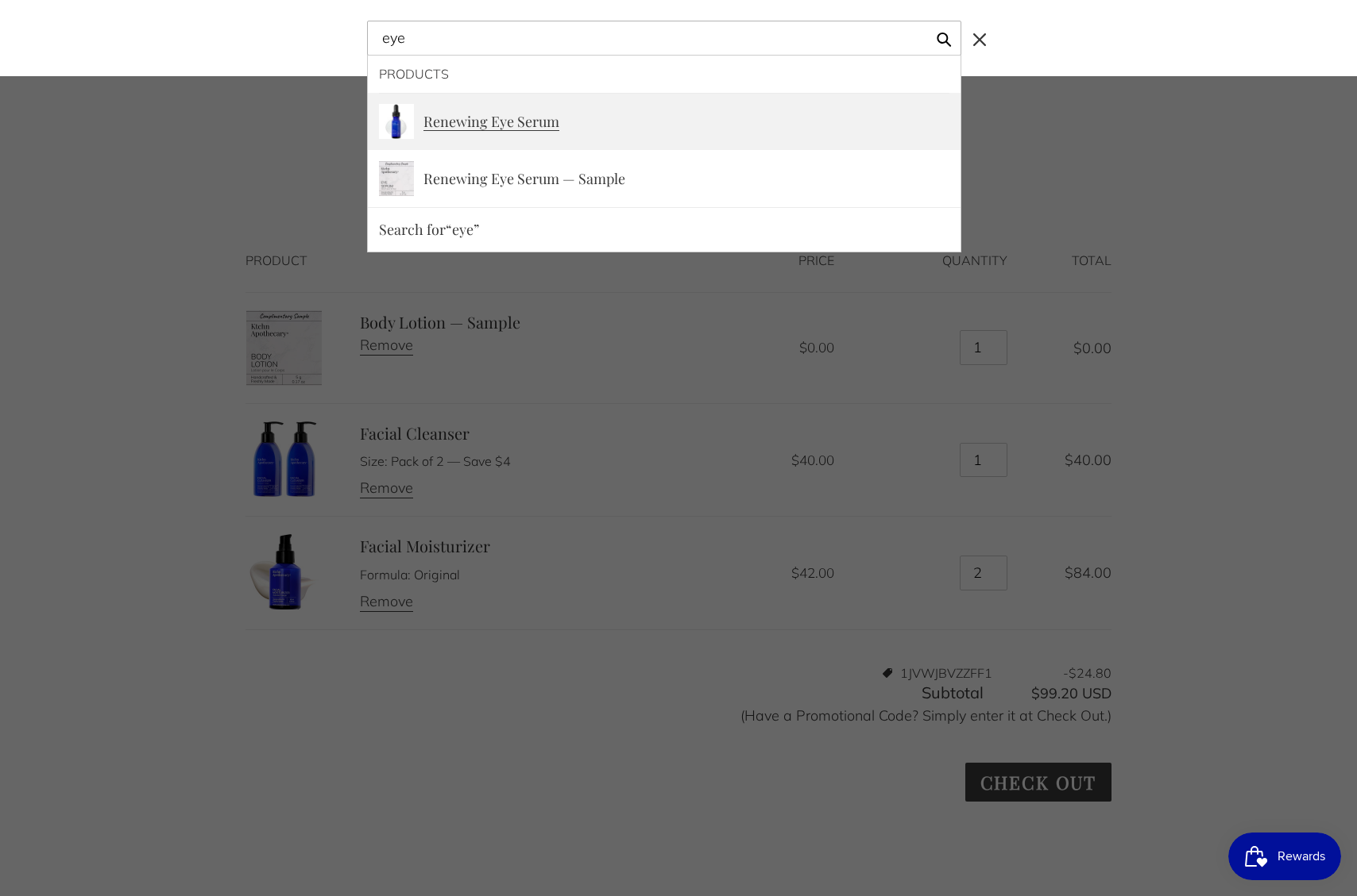
type input "eye"
click at [512, 129] on span "Renewing Eye Serum" at bounding box center [491, 123] width 136 height 18
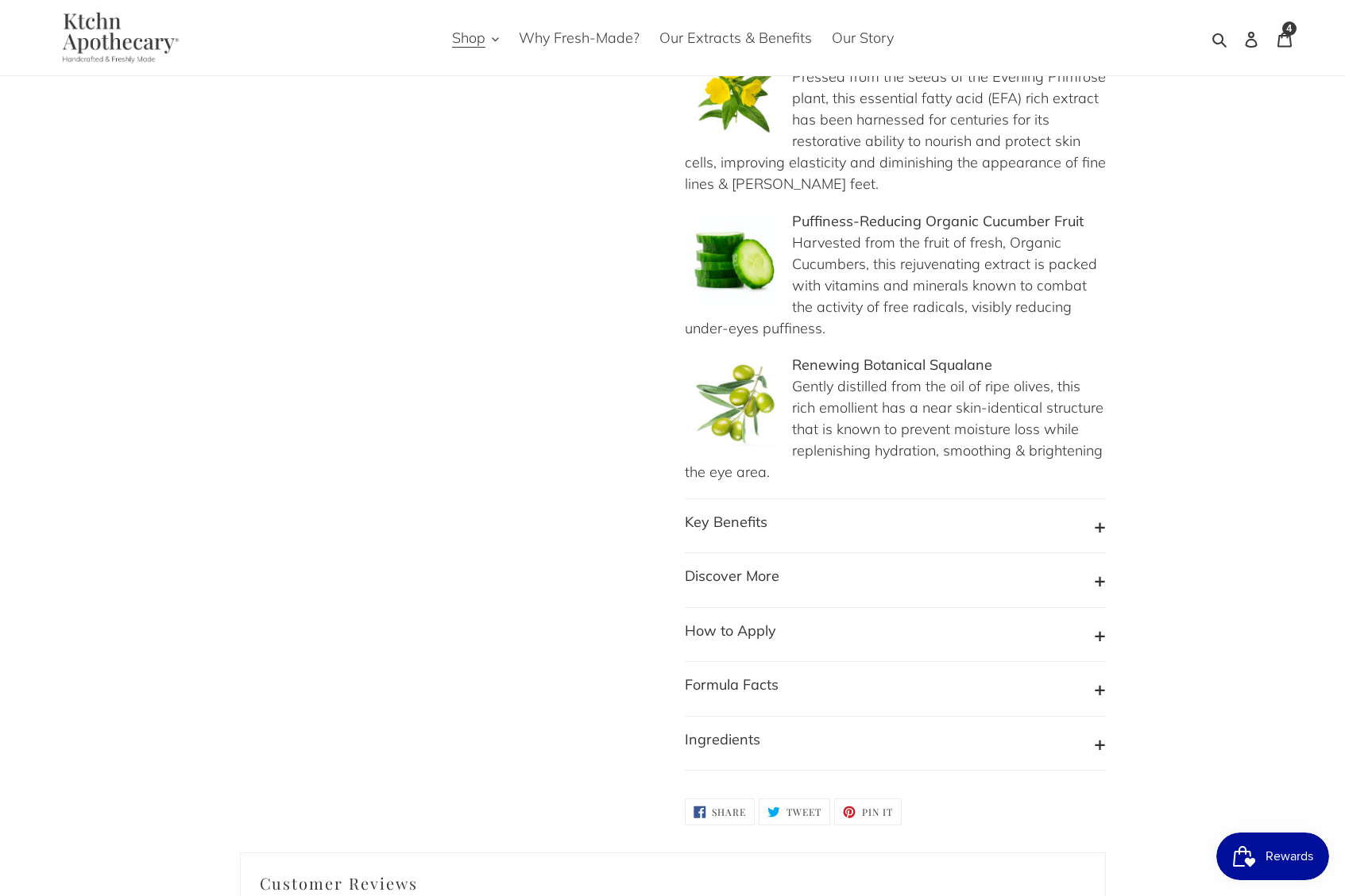
scroll to position [1344, 0]
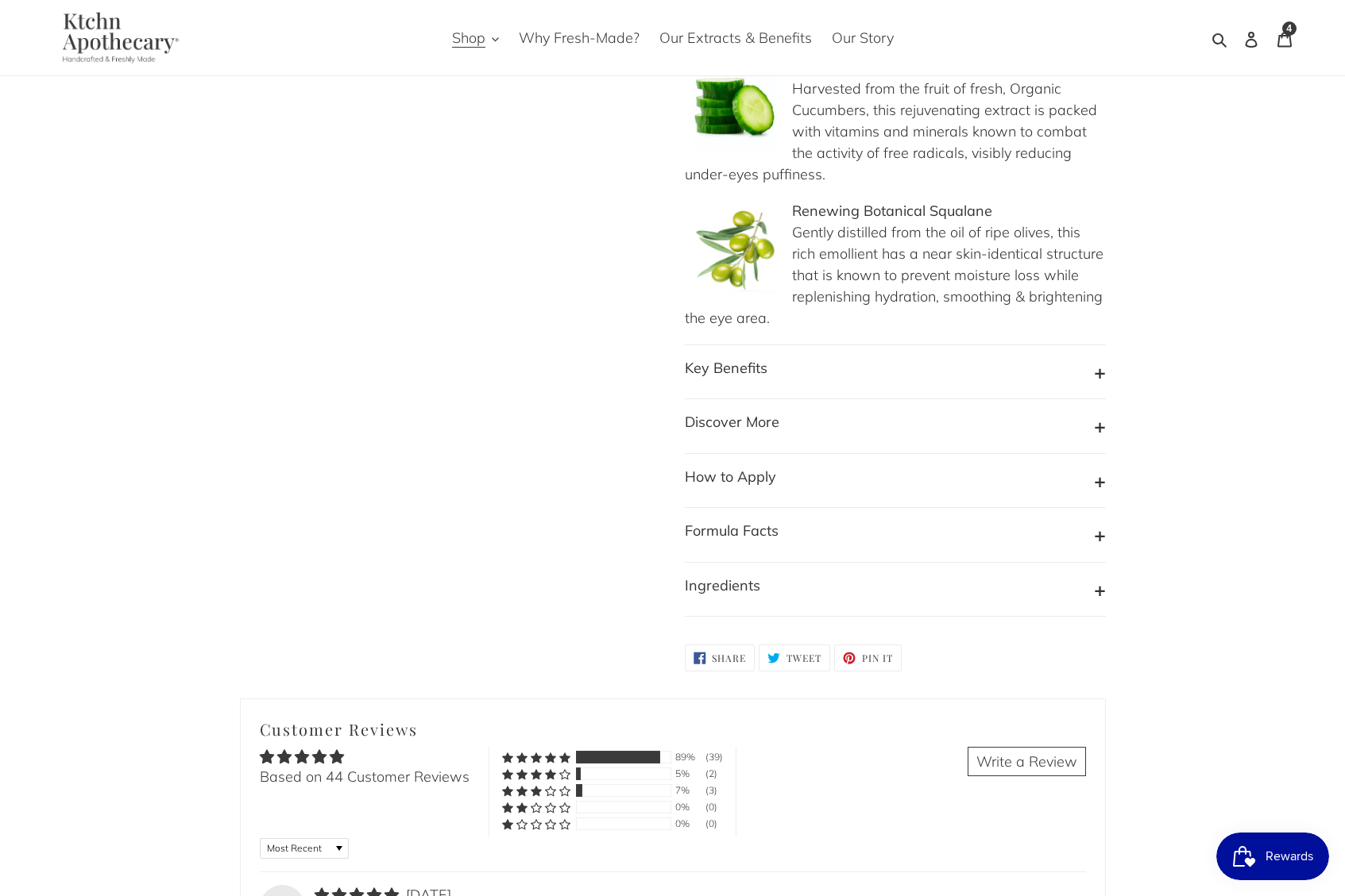
click at [1090, 359] on button "Key Benefits" at bounding box center [895, 372] width 421 height 30
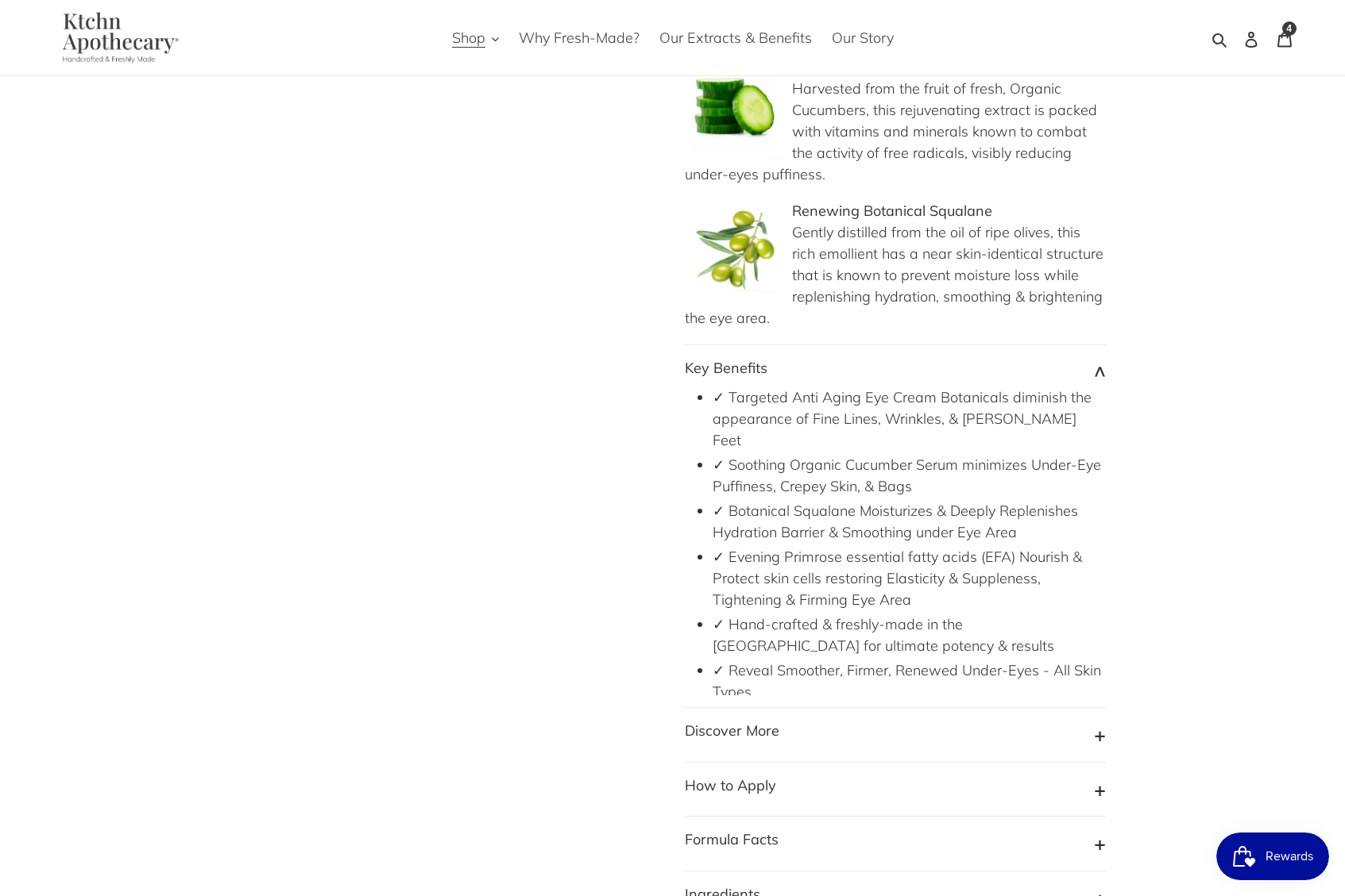
click at [1086, 377] on button "Key Benefits" at bounding box center [895, 372] width 421 height 30
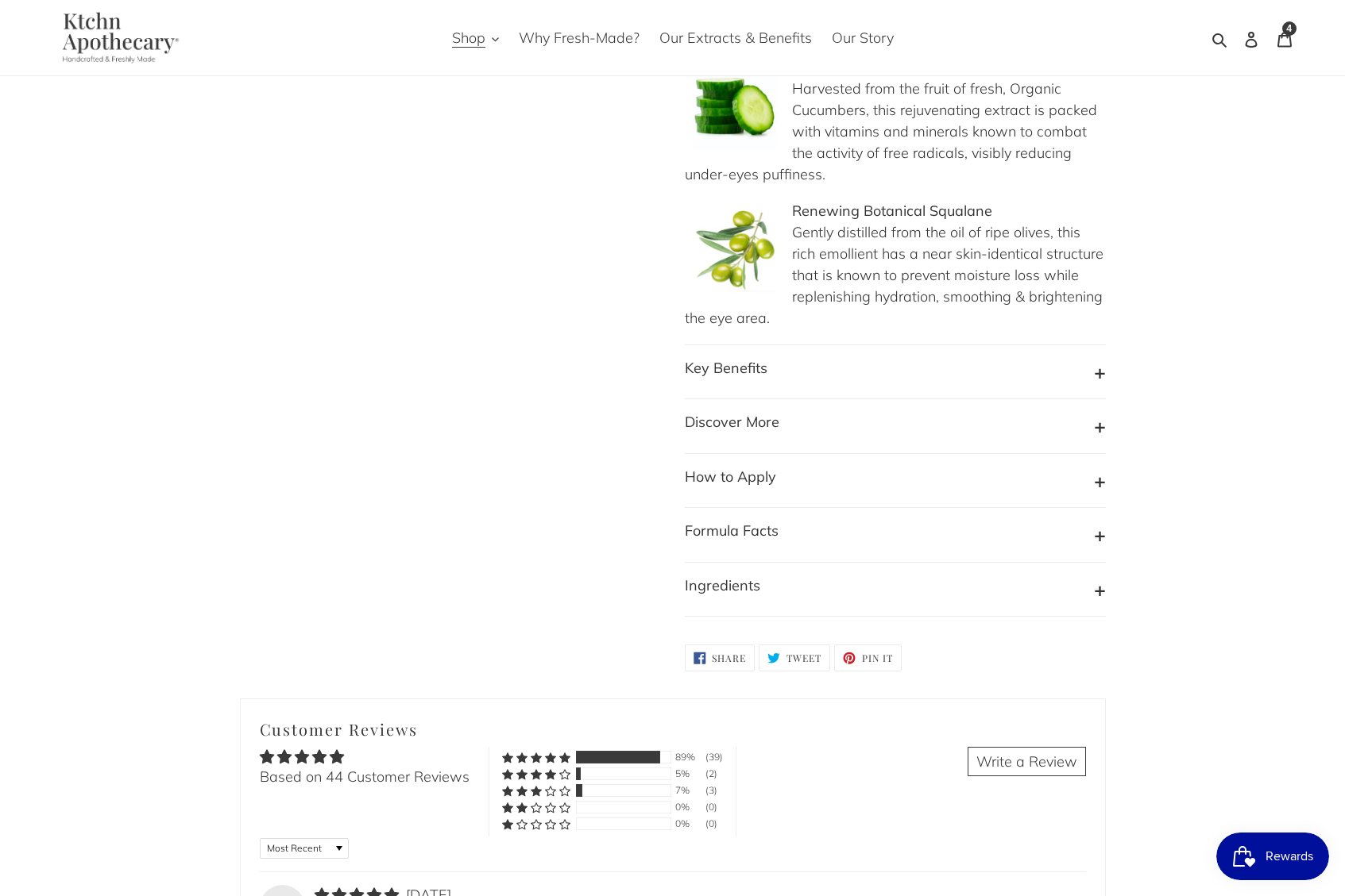
click at [907, 476] on button "How to Apply" at bounding box center [895, 480] width 421 height 30
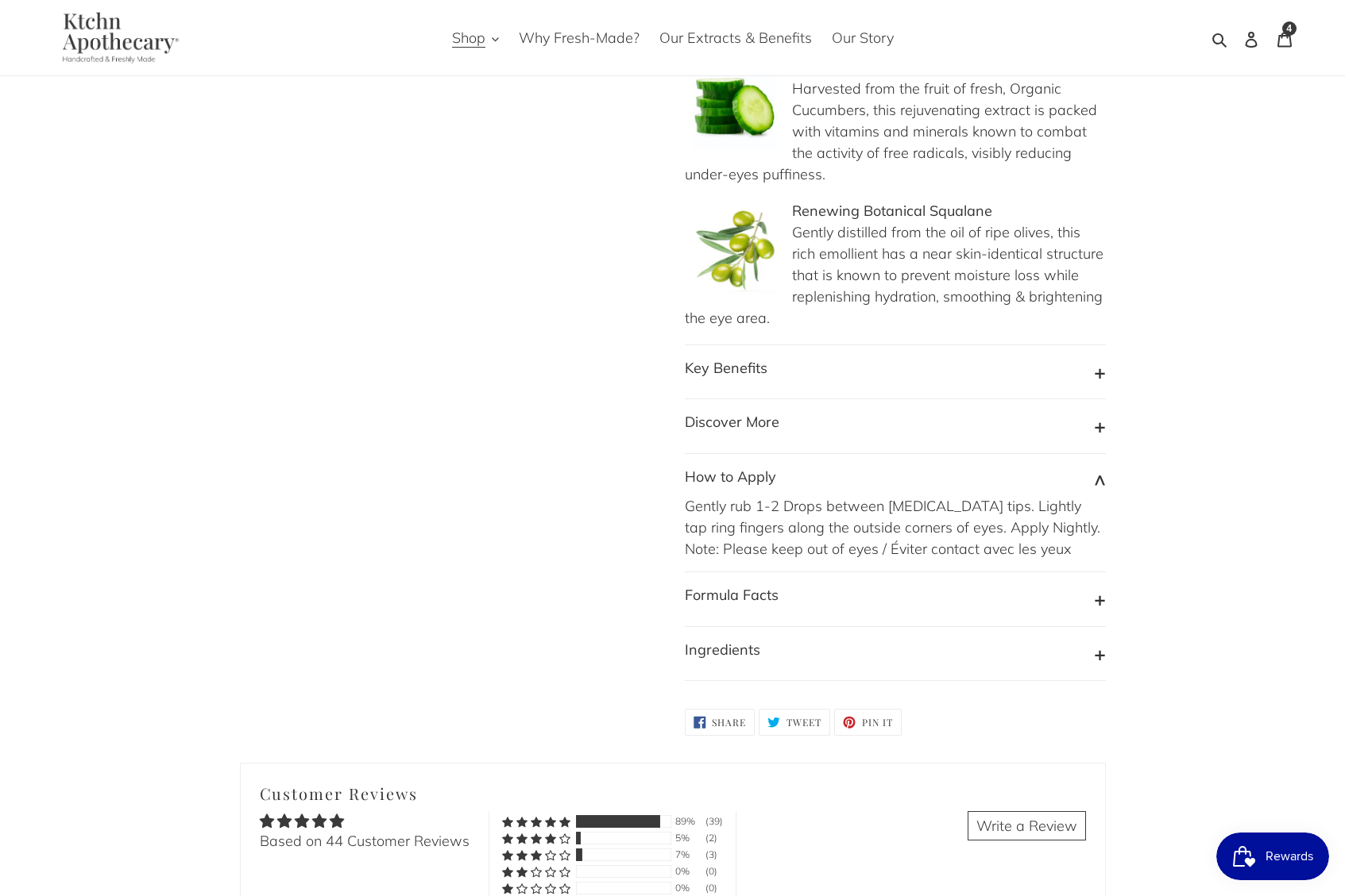
scroll to position [1477, 0]
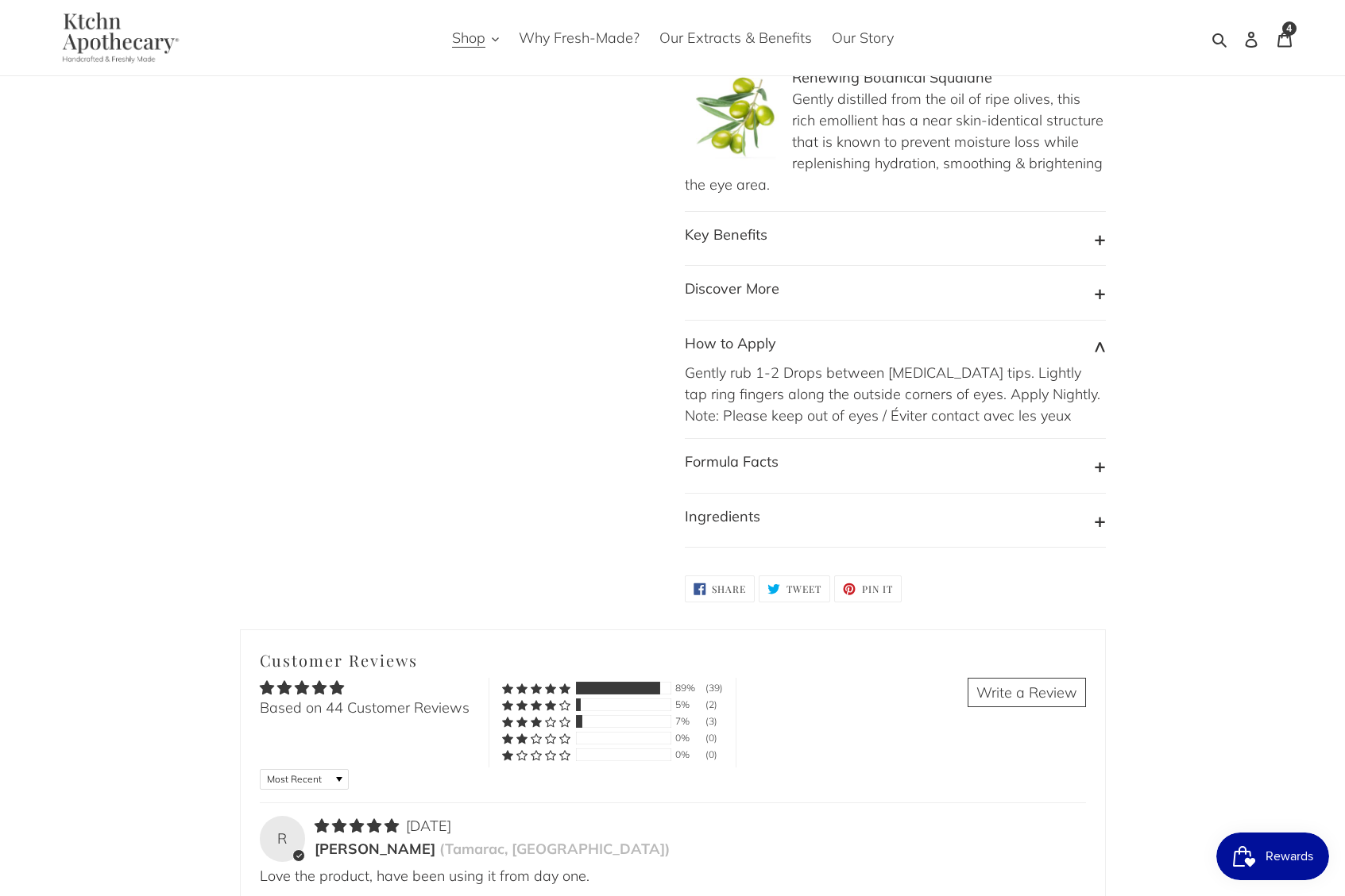
click at [903, 456] on button "Formula Facts" at bounding box center [895, 466] width 421 height 30
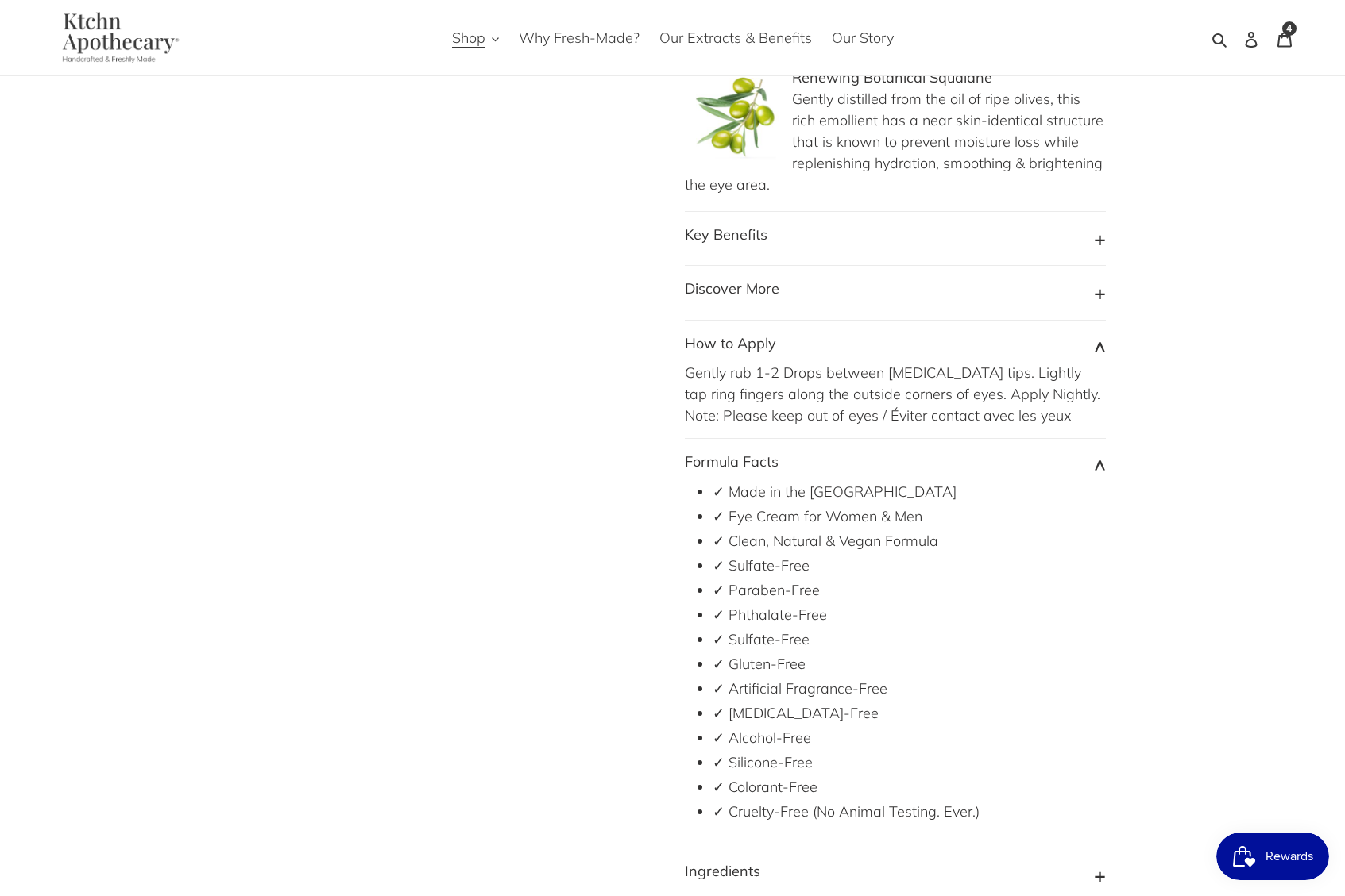
click at [903, 456] on button "Formula Facts" at bounding box center [895, 466] width 421 height 30
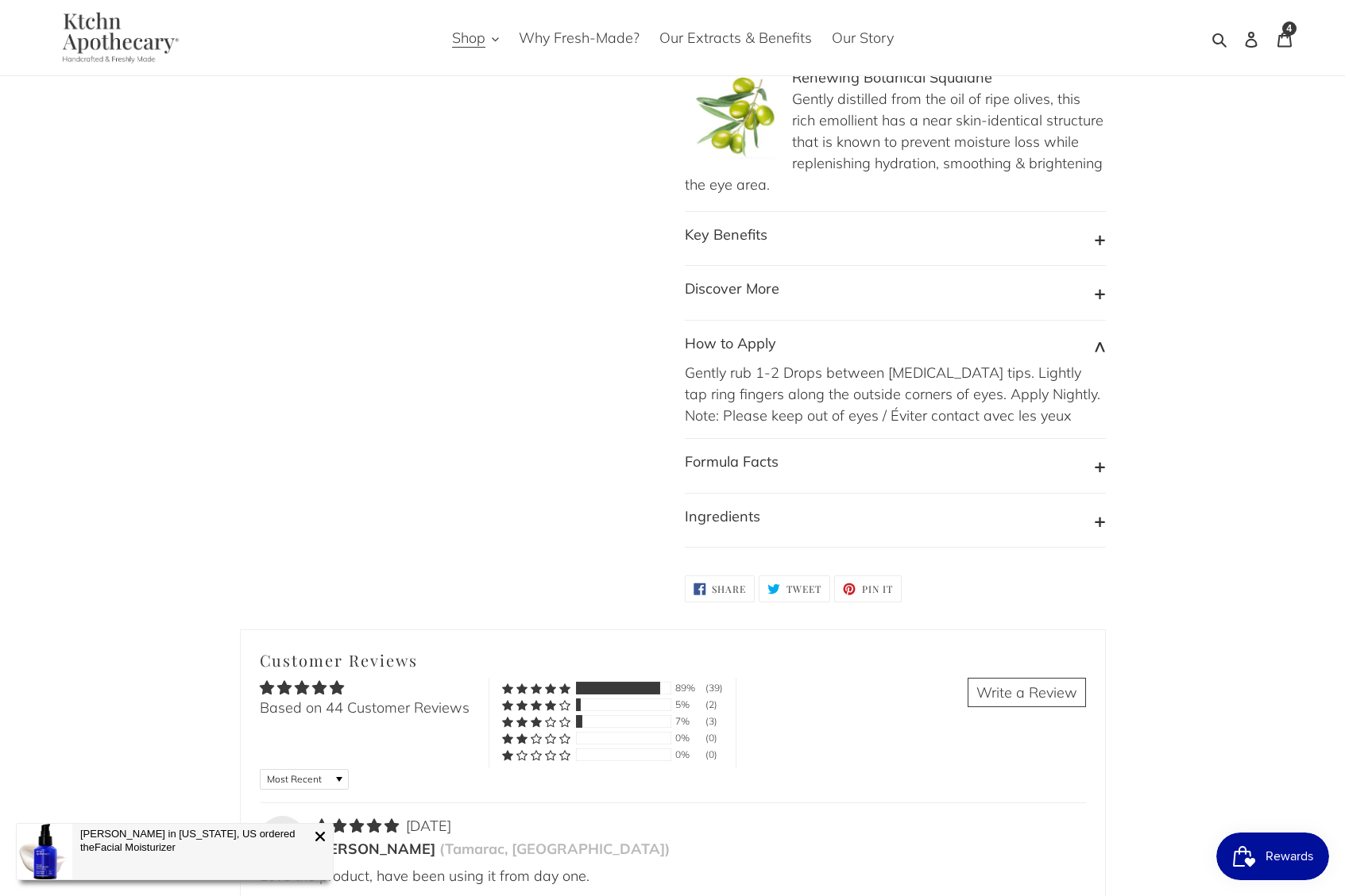
click at [959, 513] on button "Ingredients" at bounding box center [895, 520] width 421 height 30
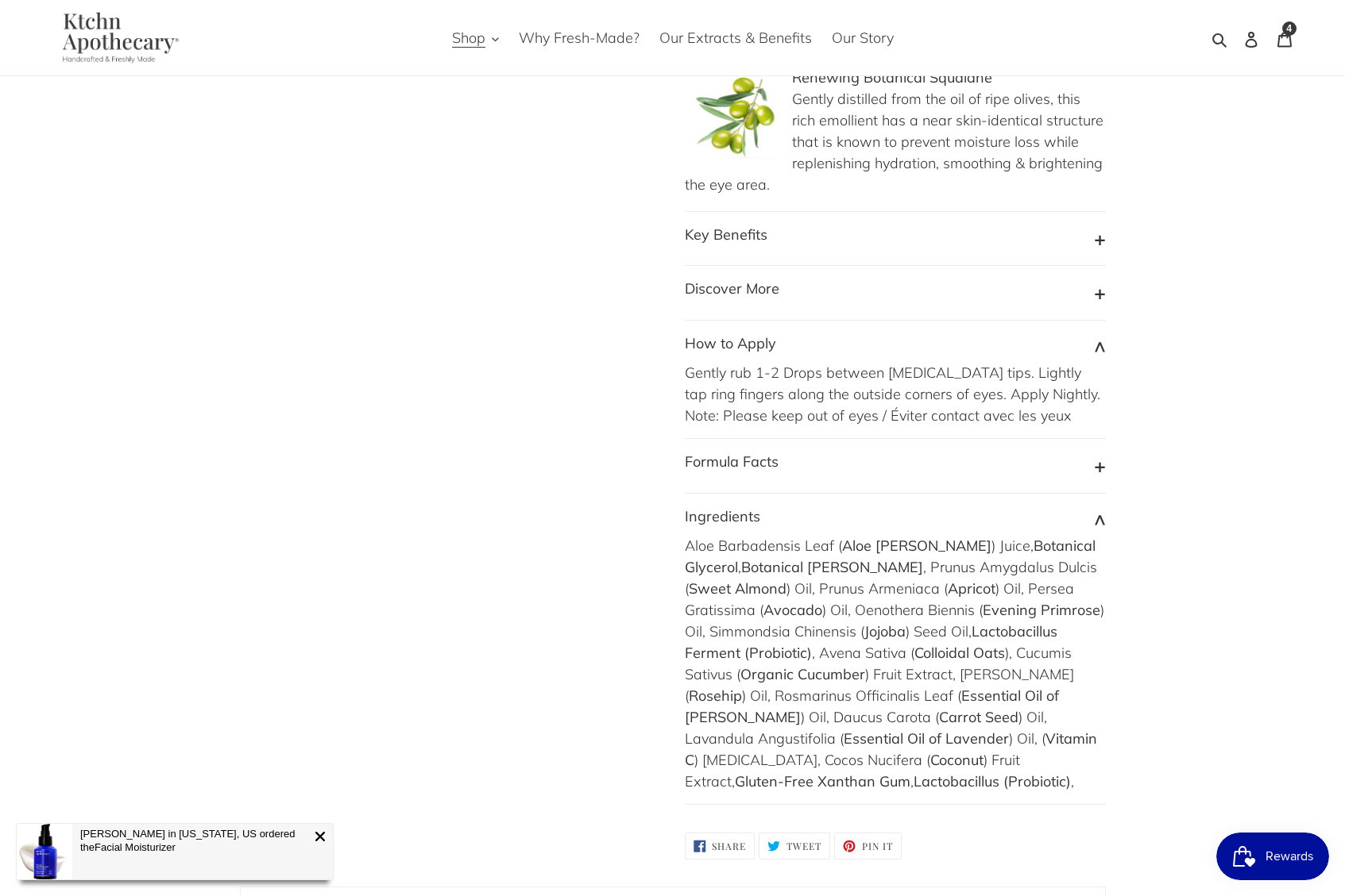
click at [959, 513] on button "Ingredients" at bounding box center [895, 520] width 421 height 30
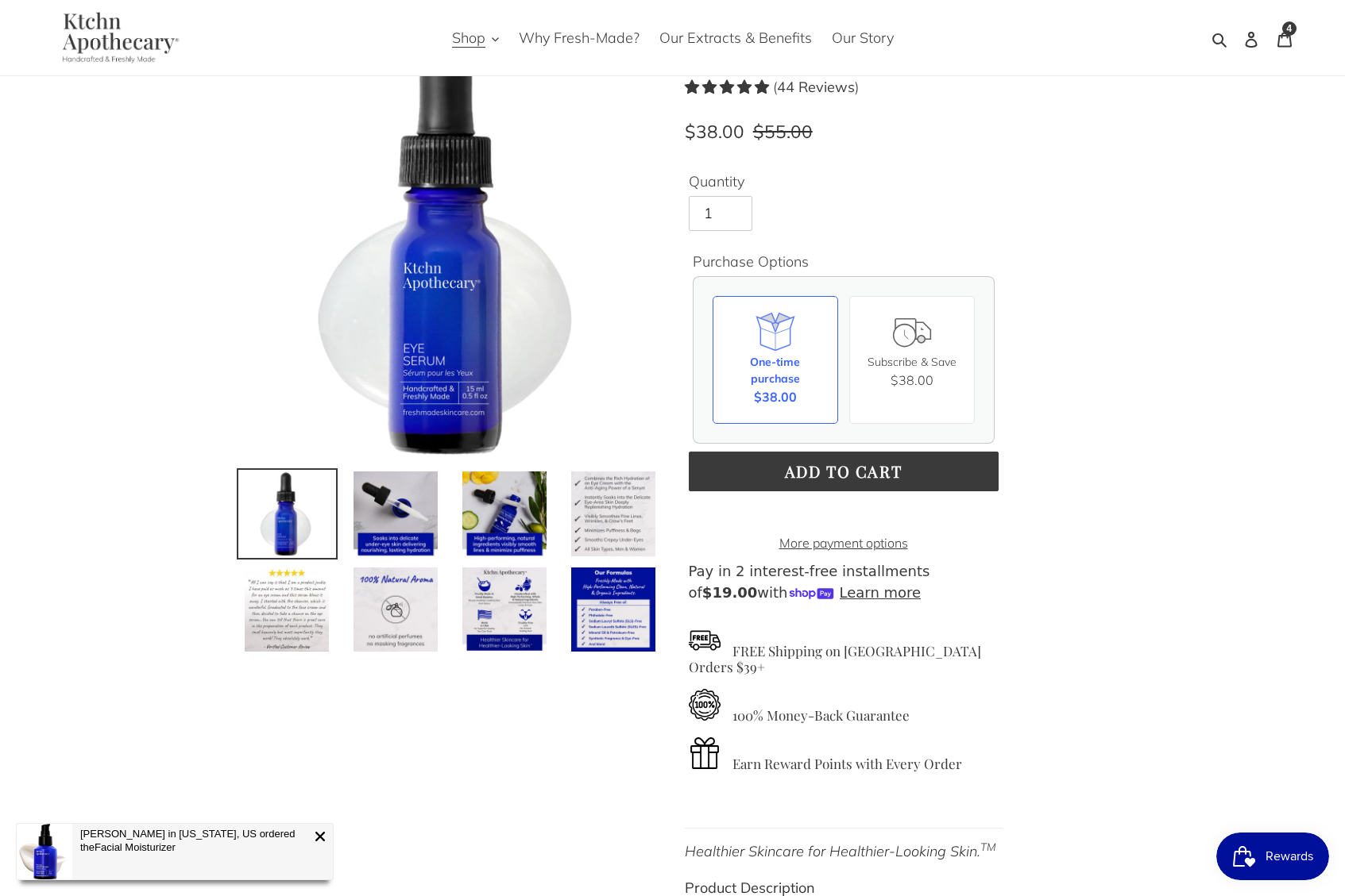
scroll to position [0, 0]
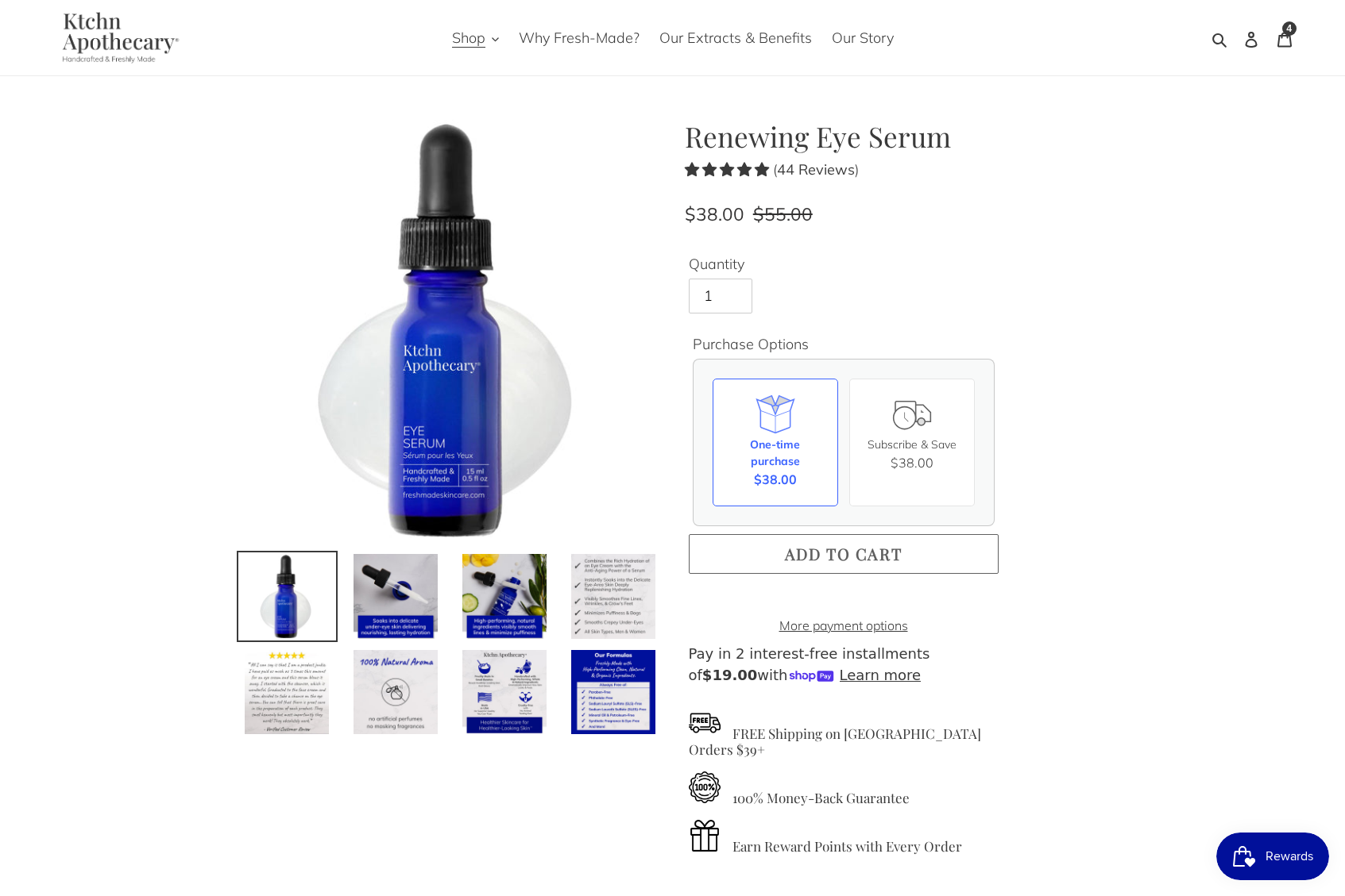
click at [915, 552] on button "Add to cart" at bounding box center [843, 555] width 310 height 40
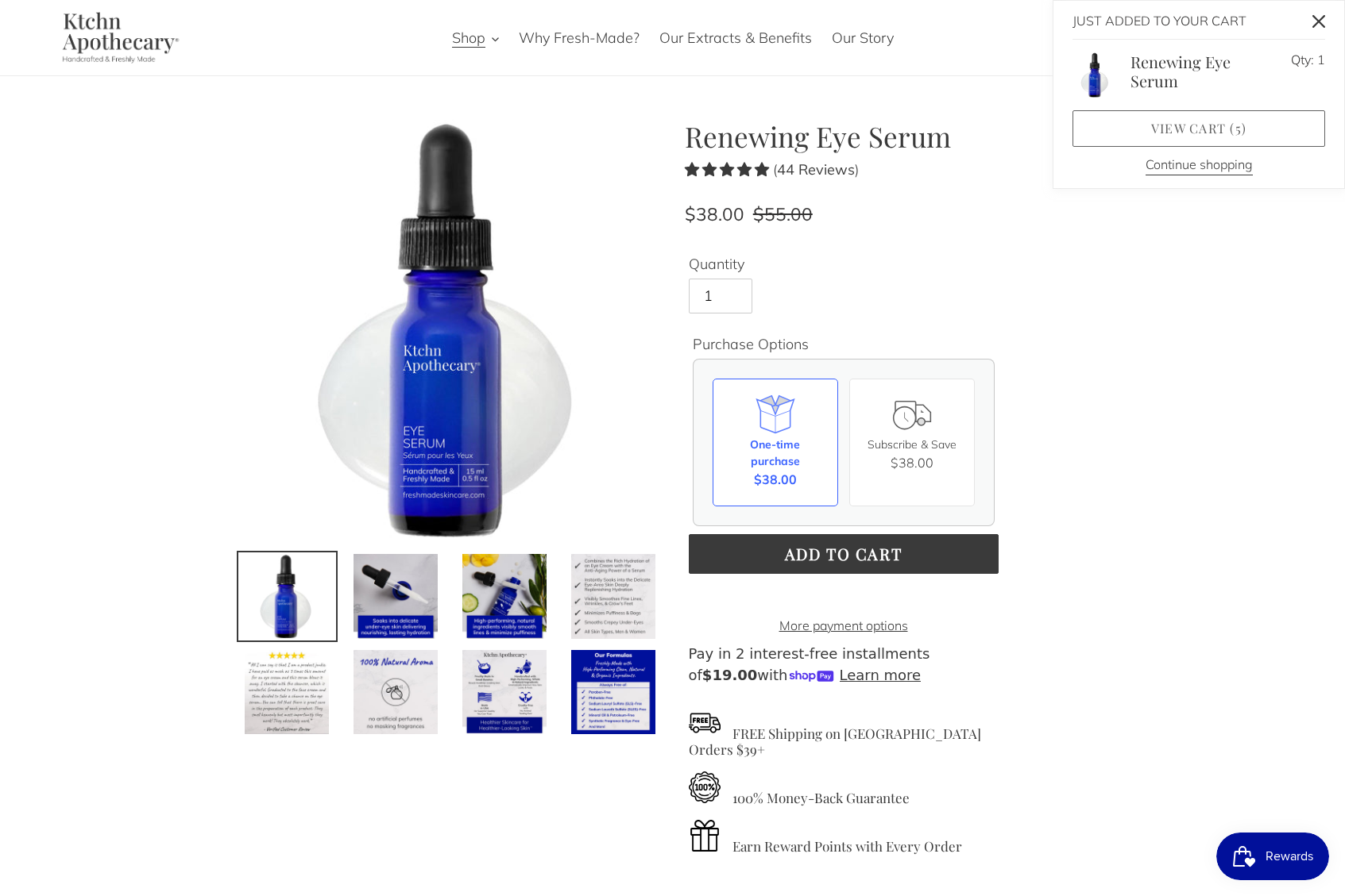
click at [1240, 130] on span "5" at bounding box center [1238, 128] width 6 height 16
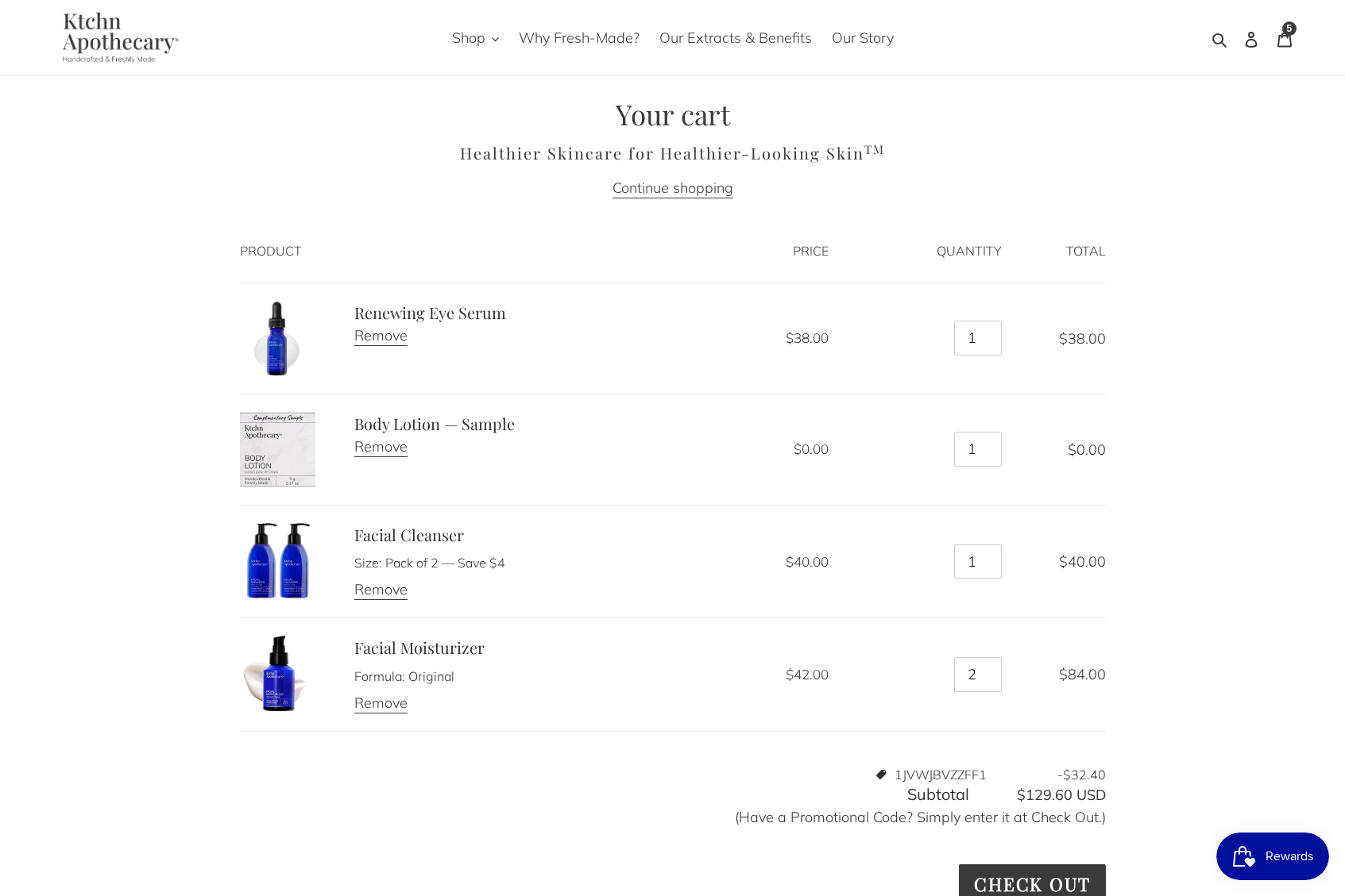
scroll to position [100, 0]
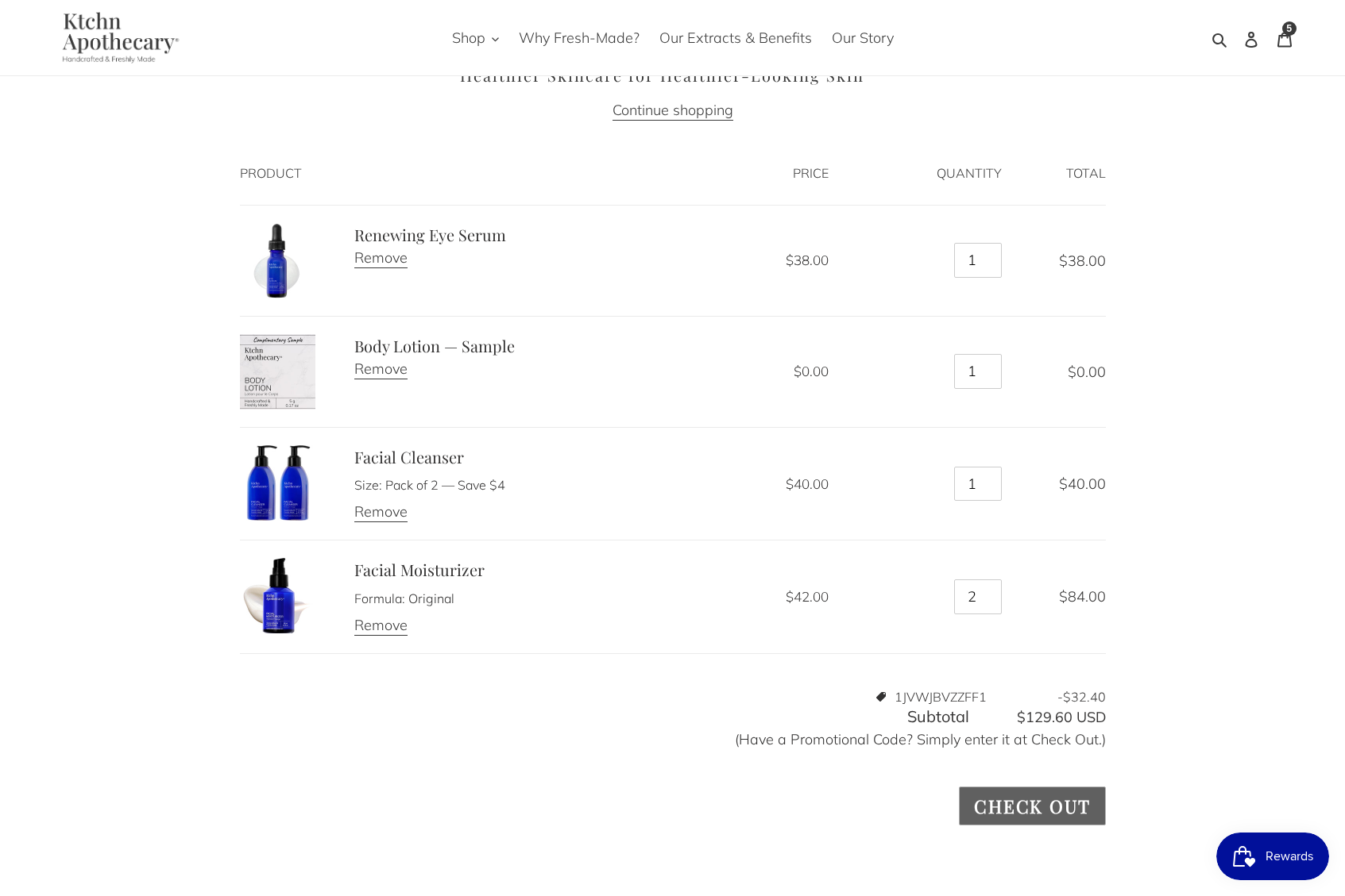
click at [1070, 811] on input "Check out" at bounding box center [1032, 806] width 146 height 39
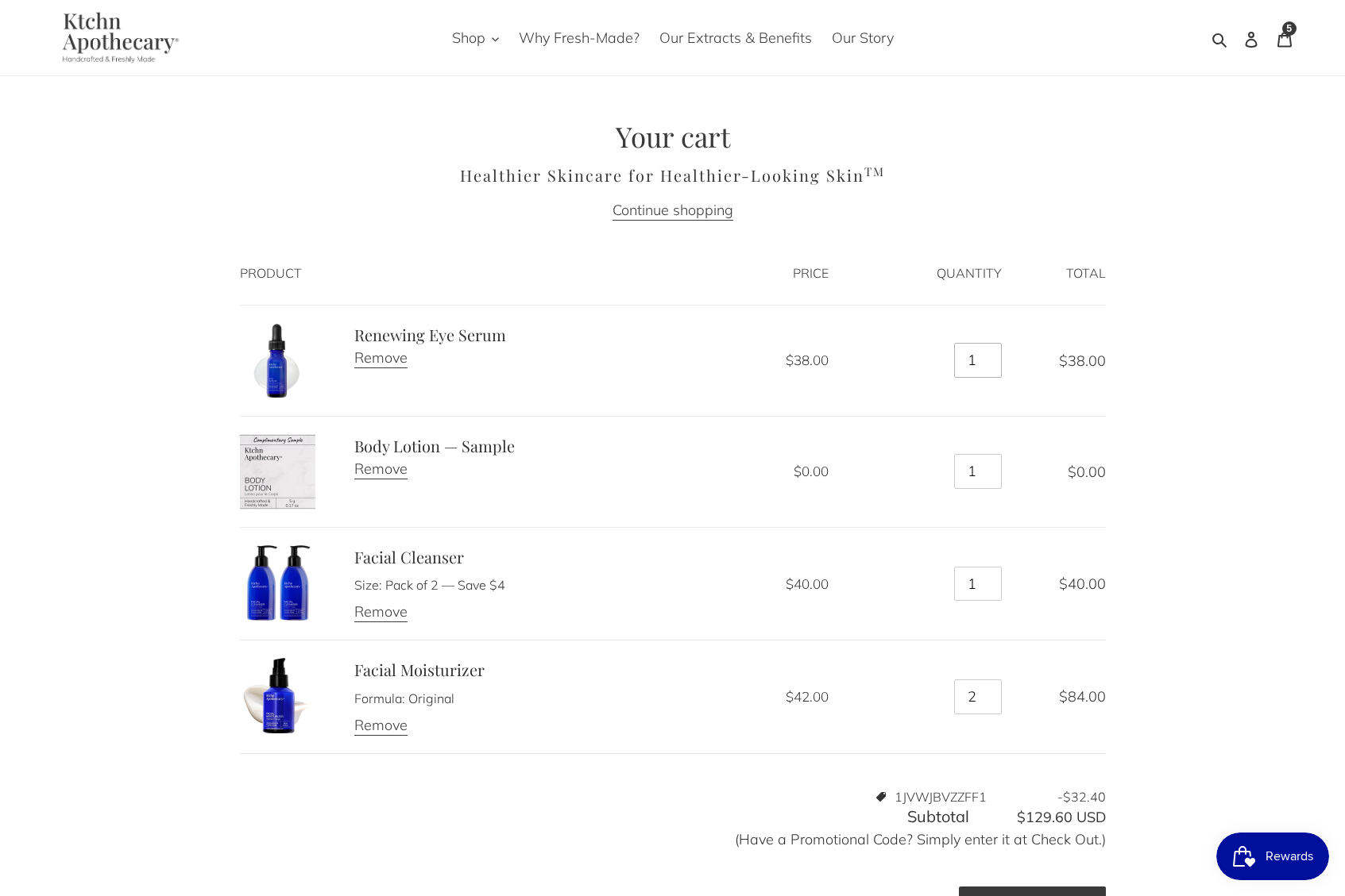
click at [982, 367] on input "1" at bounding box center [977, 360] width 47 height 34
type input "2"
click at [991, 357] on input "2" at bounding box center [977, 360] width 47 height 34
click at [1133, 528] on div "Your cart Healthier Skincare for Healthier-Looking Skin TM Continue shopping Pr…" at bounding box center [673, 684] width 954 height 1127
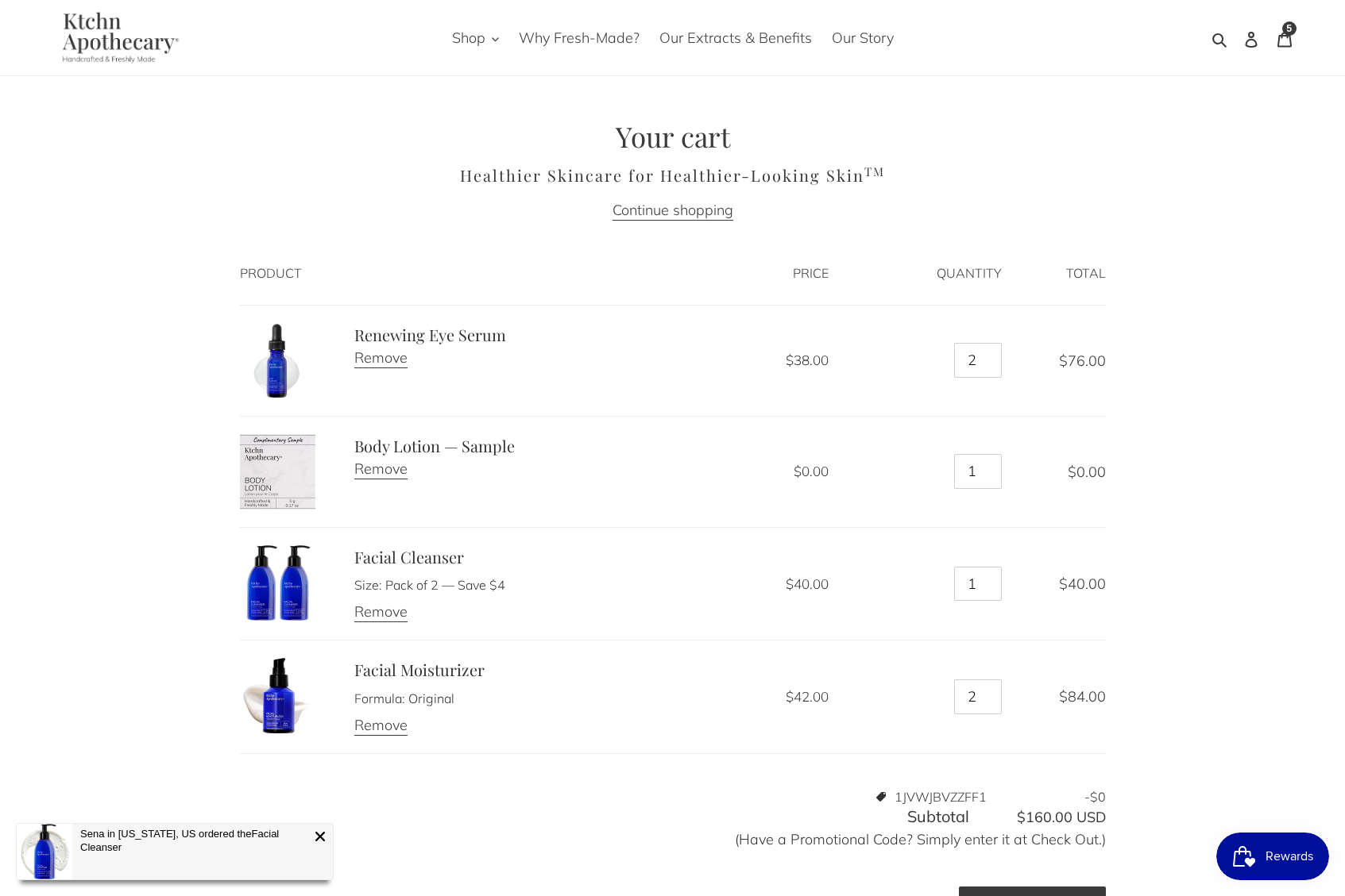
click at [1223, 852] on button "Rewards" at bounding box center [1272, 856] width 113 height 47
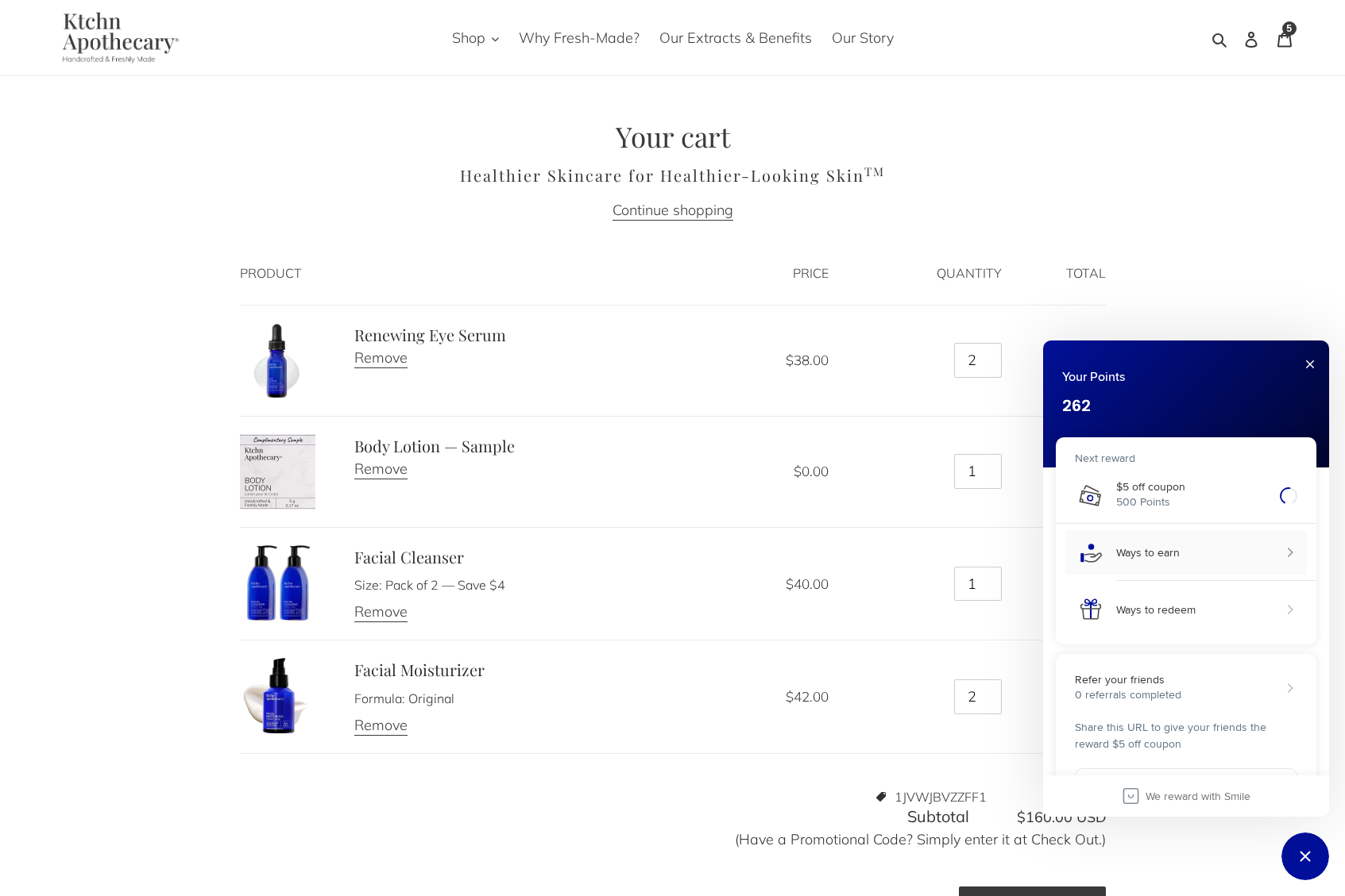
click at [1280, 554] on button "Ways to earn" at bounding box center [1186, 552] width 242 height 44
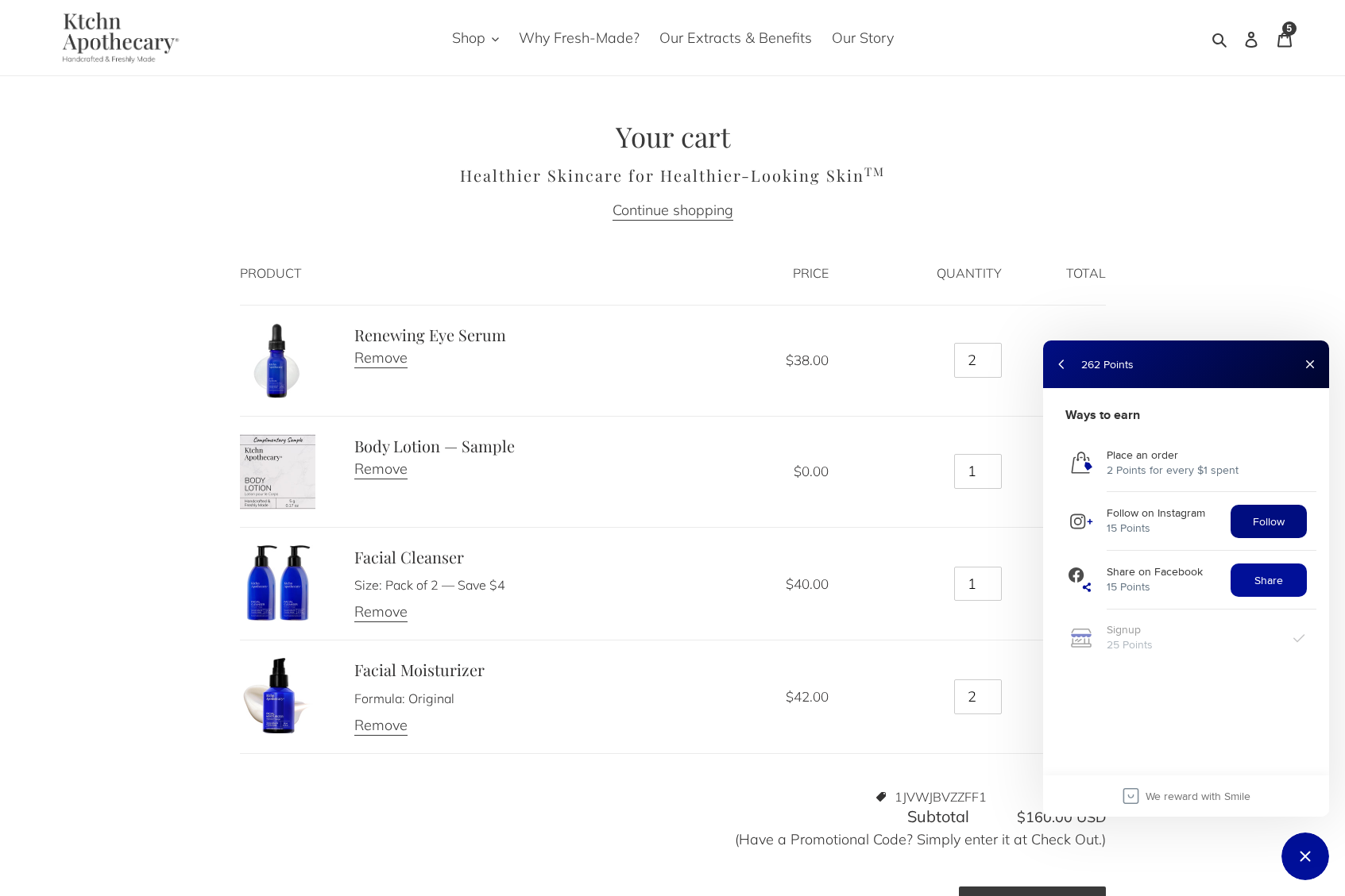
click at [1247, 526] on button "Follow" at bounding box center [1269, 521] width 76 height 34
click at [1058, 366] on button "back" at bounding box center [1062, 364] width 25 height 25
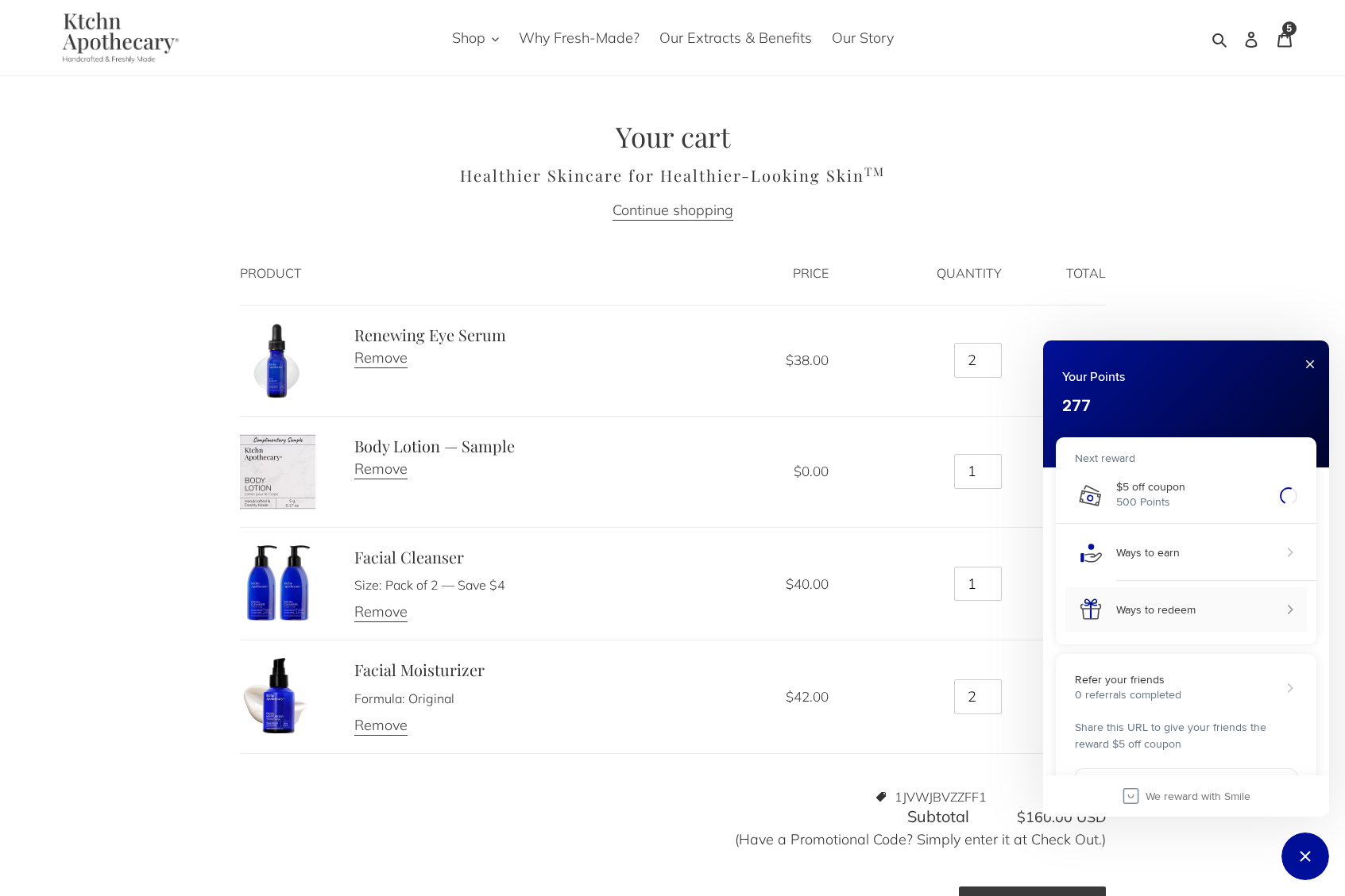
click at [1170, 614] on div "Ways to redeem" at bounding box center [1155, 610] width 79 height 14
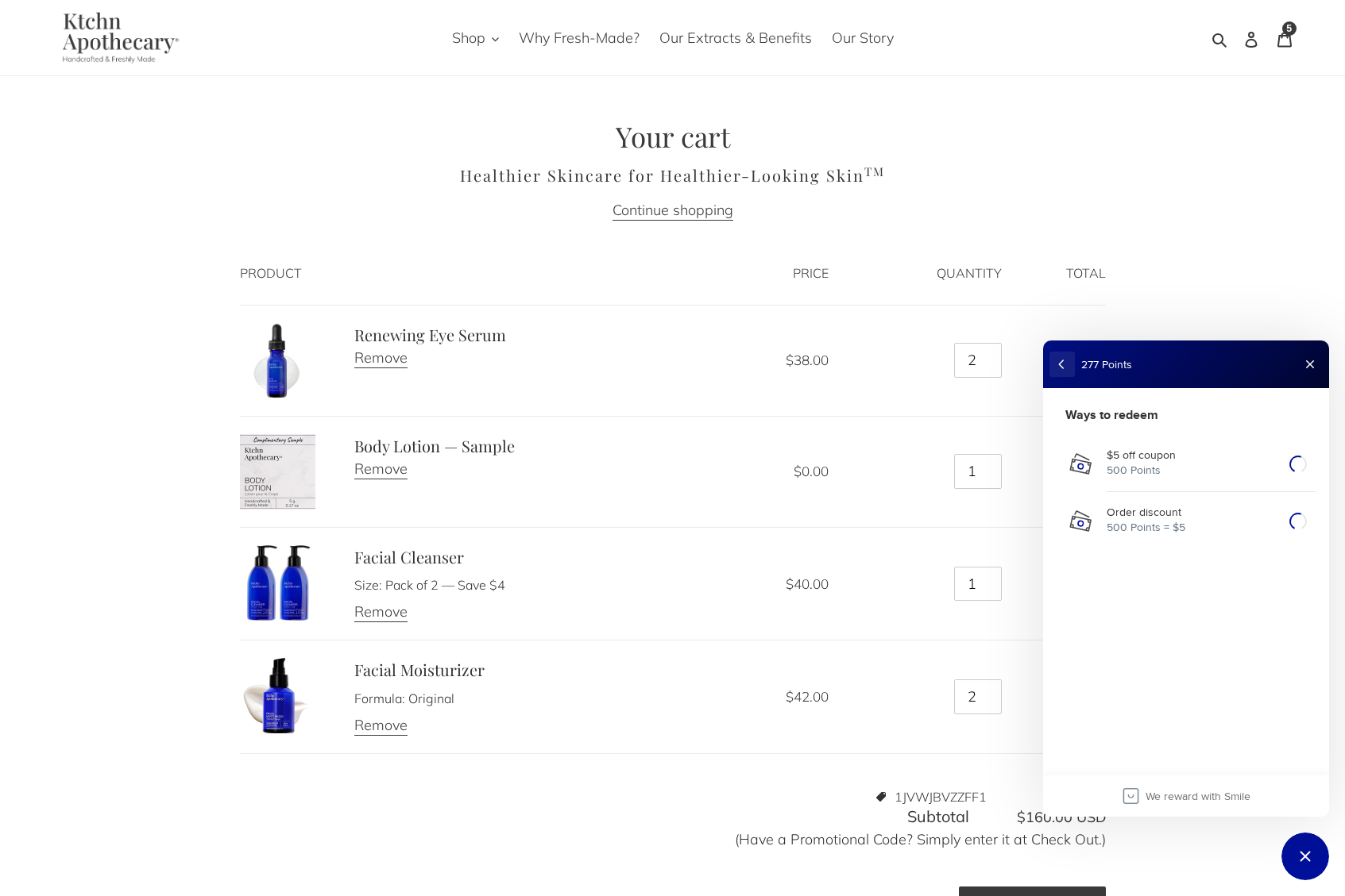
click at [1063, 364] on button "back" at bounding box center [1062, 364] width 25 height 25
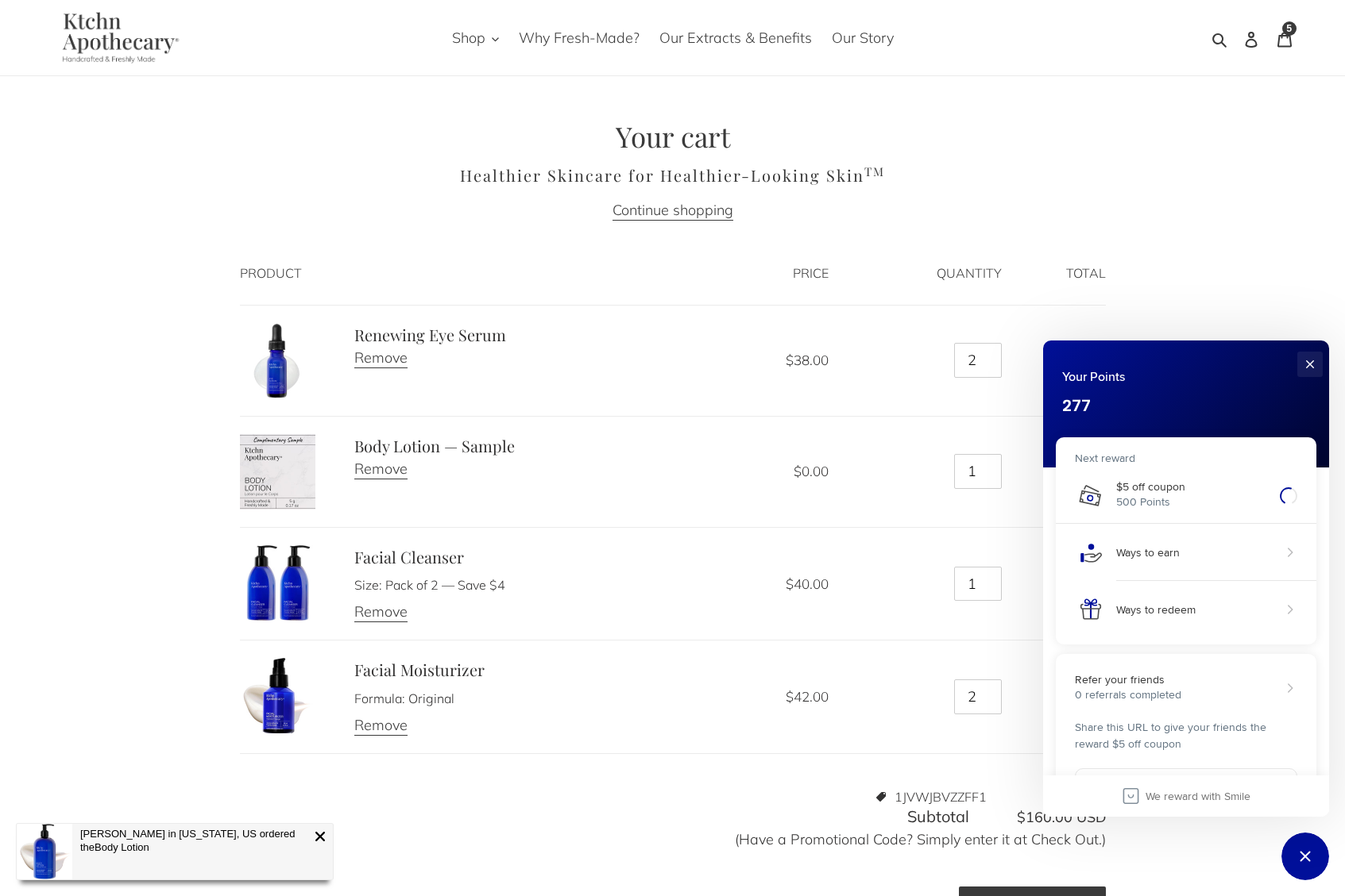
click at [1303, 364] on button "Close" at bounding box center [1310, 364] width 25 height 25
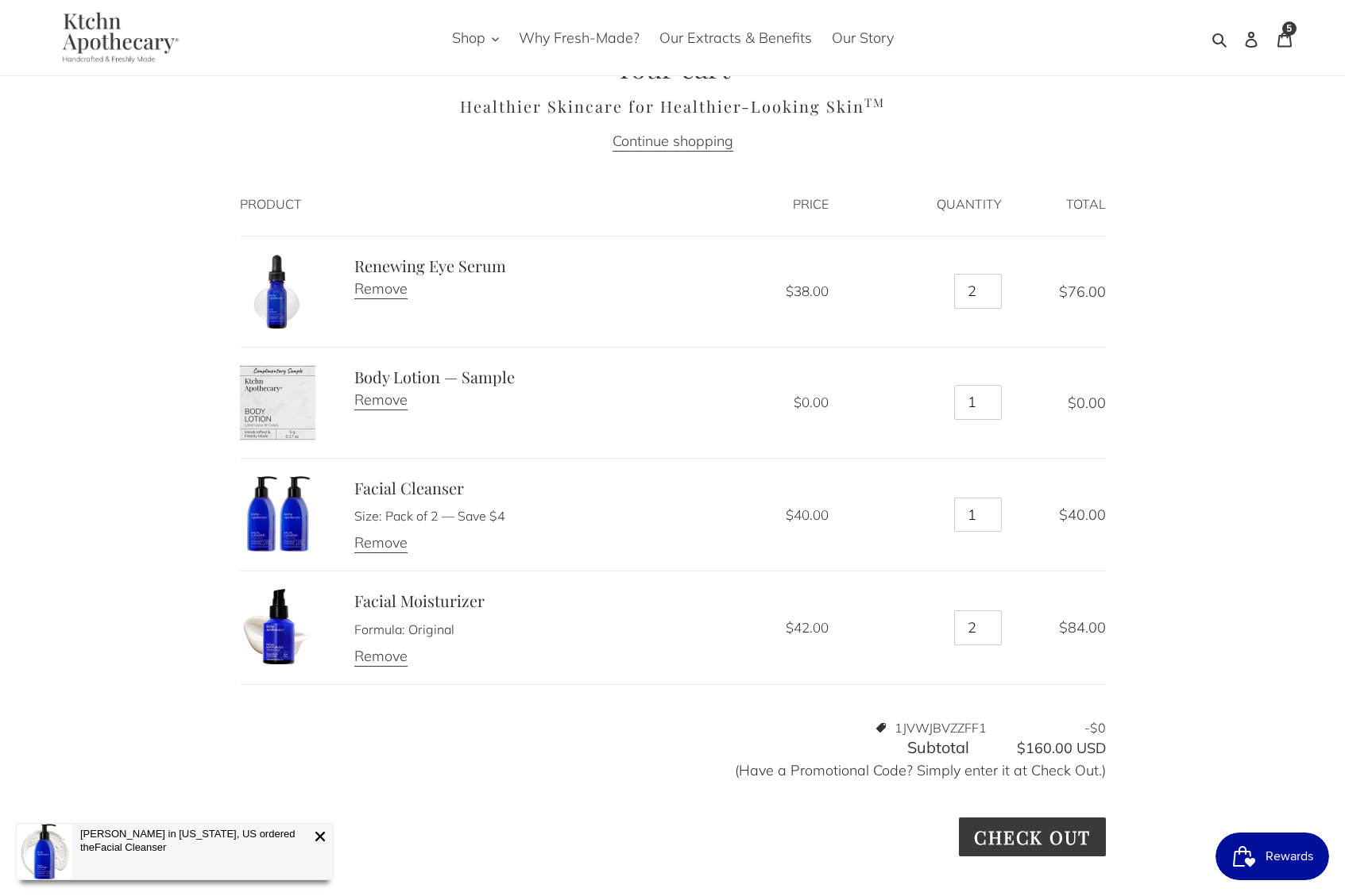
scroll to position [153, 0]
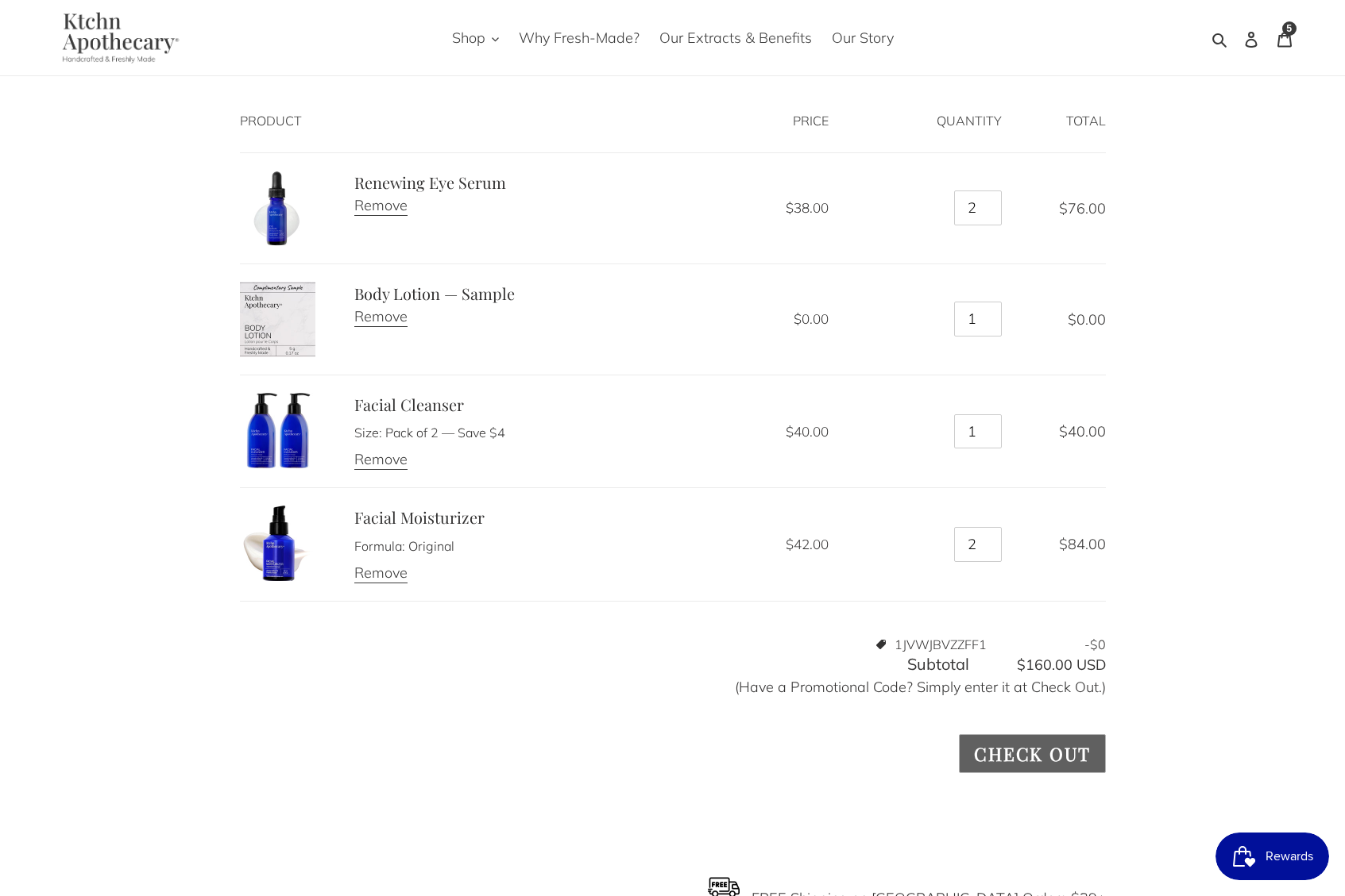
click at [1092, 757] on input "Check out" at bounding box center [1032, 753] width 146 height 39
